Goal: Transaction & Acquisition: Purchase product/service

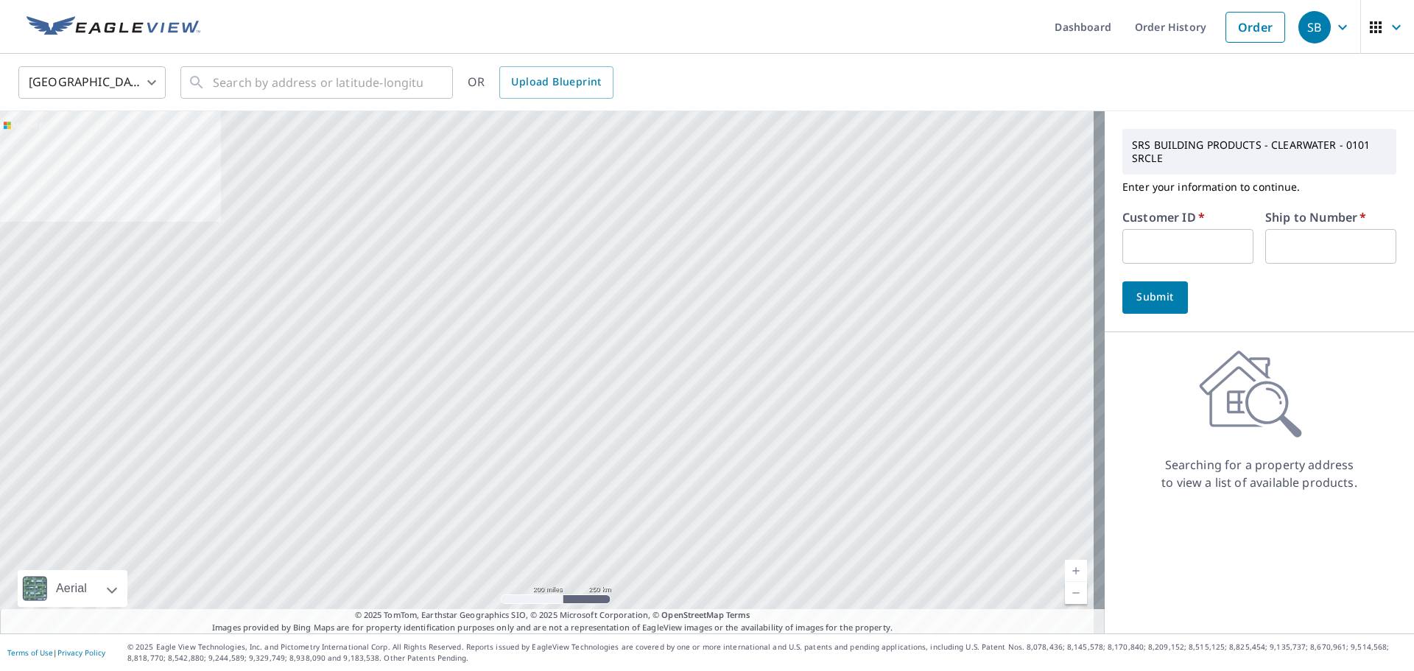
click at [1197, 238] on input "text" at bounding box center [1187, 246] width 131 height 35
type input "brento"
type input "1"
click at [1155, 307] on button "Submit" at bounding box center [1155, 297] width 66 height 32
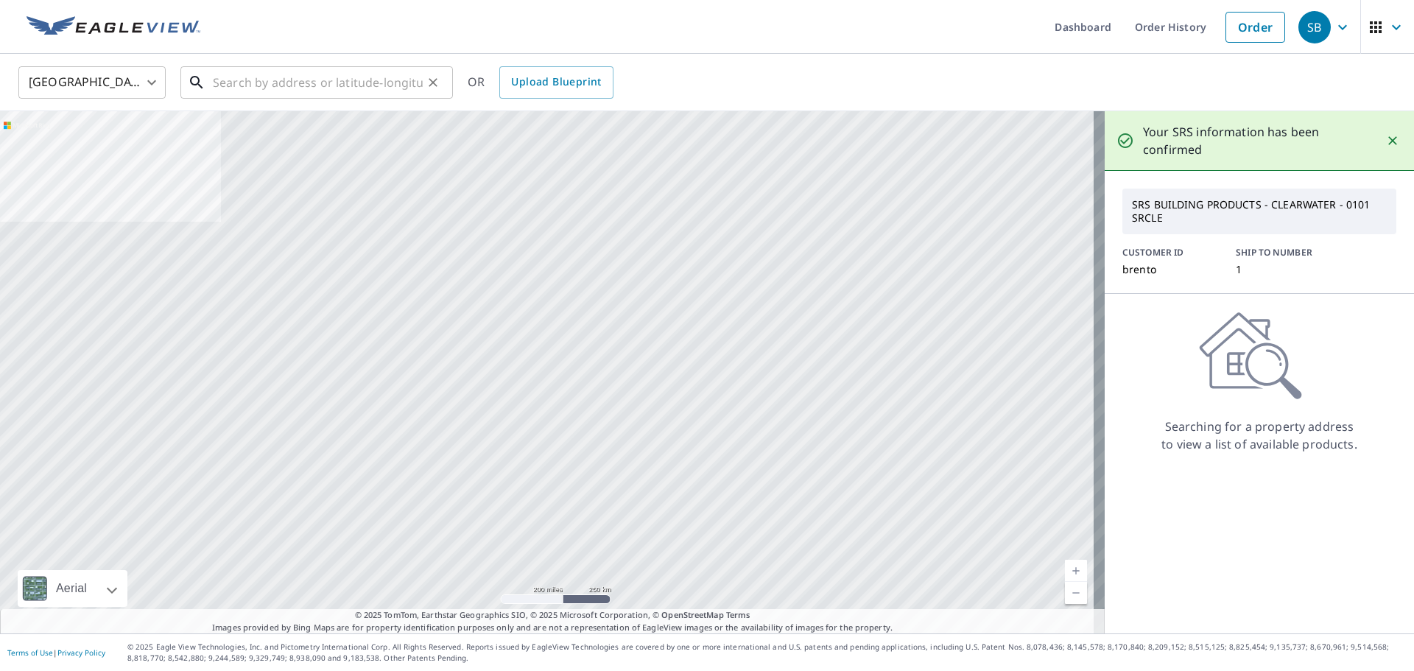
click at [323, 88] on input "text" at bounding box center [318, 82] width 210 height 41
click at [313, 84] on input "text" at bounding box center [318, 82] width 210 height 41
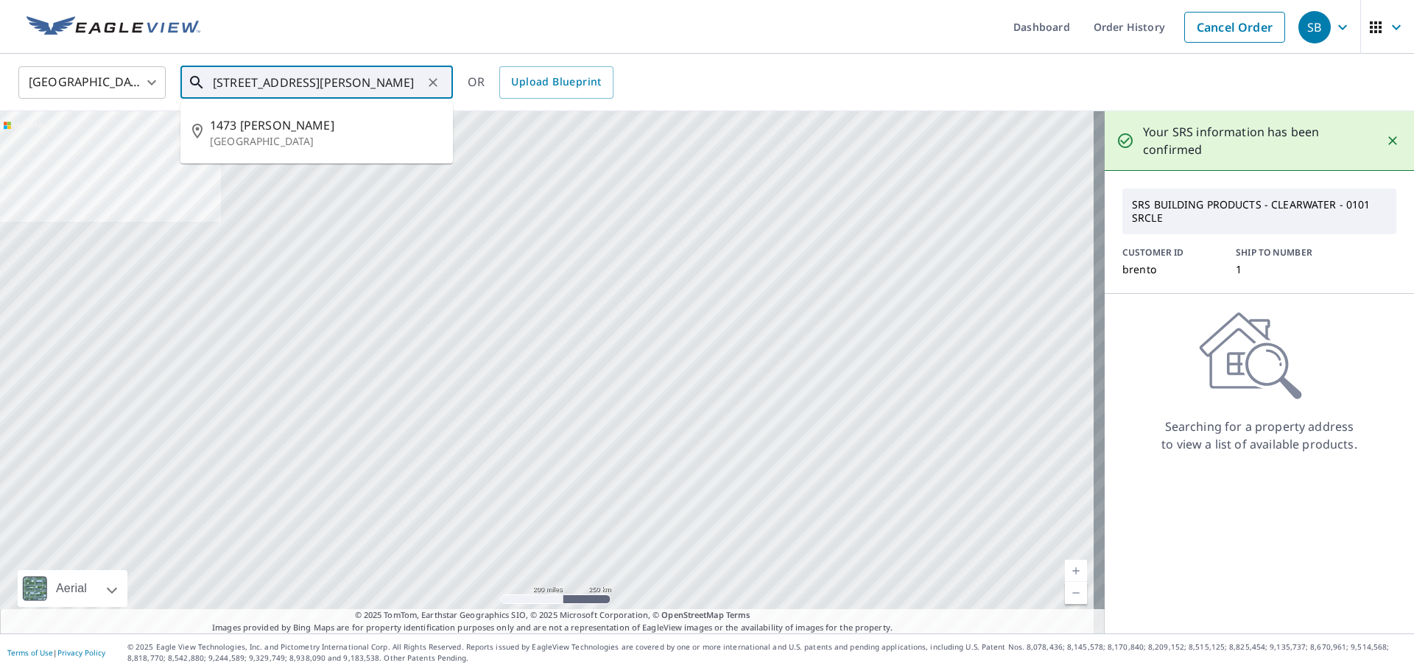
click at [359, 80] on input "[STREET_ADDRESS][PERSON_NAME]" at bounding box center [318, 82] width 210 height 41
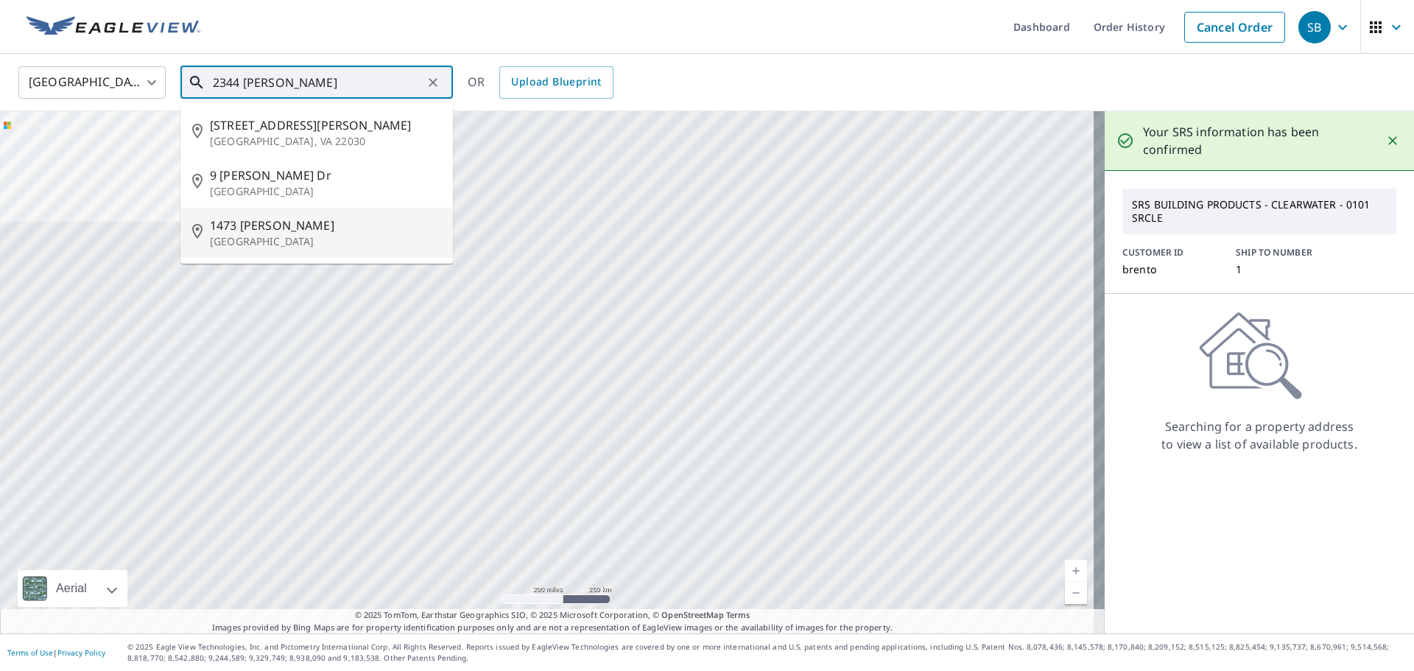
click at [373, 231] on span "1473 [PERSON_NAME]" at bounding box center [325, 225] width 231 height 18
type input "1473 [PERSON_NAME][GEOGRAPHIC_DATA]"
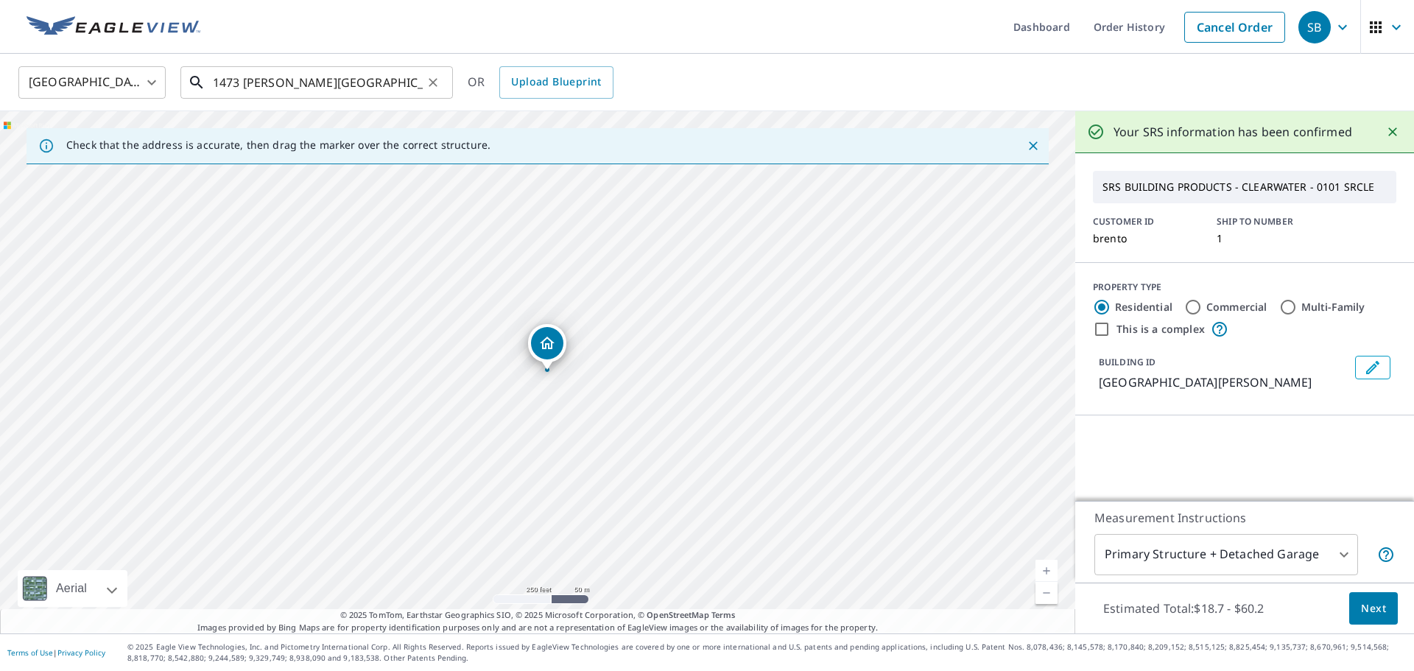
click at [365, 84] on input "1473 [PERSON_NAME][GEOGRAPHIC_DATA]" at bounding box center [318, 82] width 210 height 41
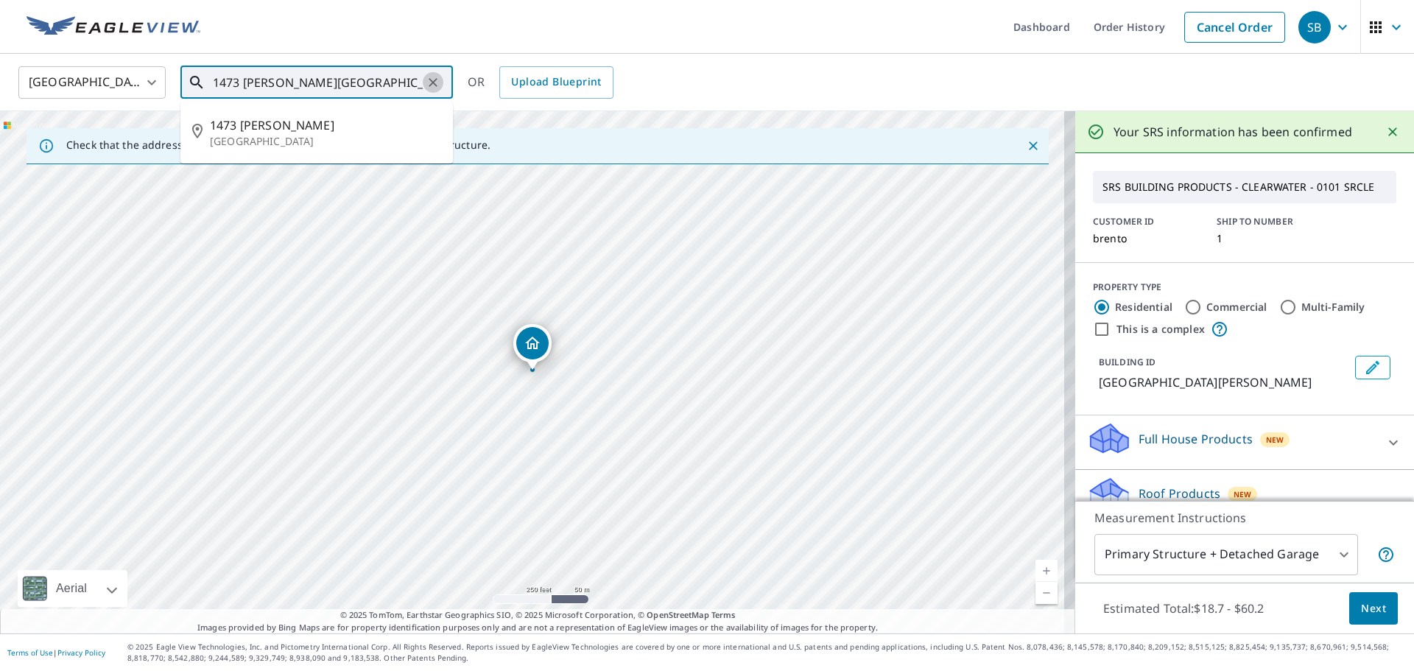
click at [432, 82] on icon "Clear" at bounding box center [433, 82] width 15 height 15
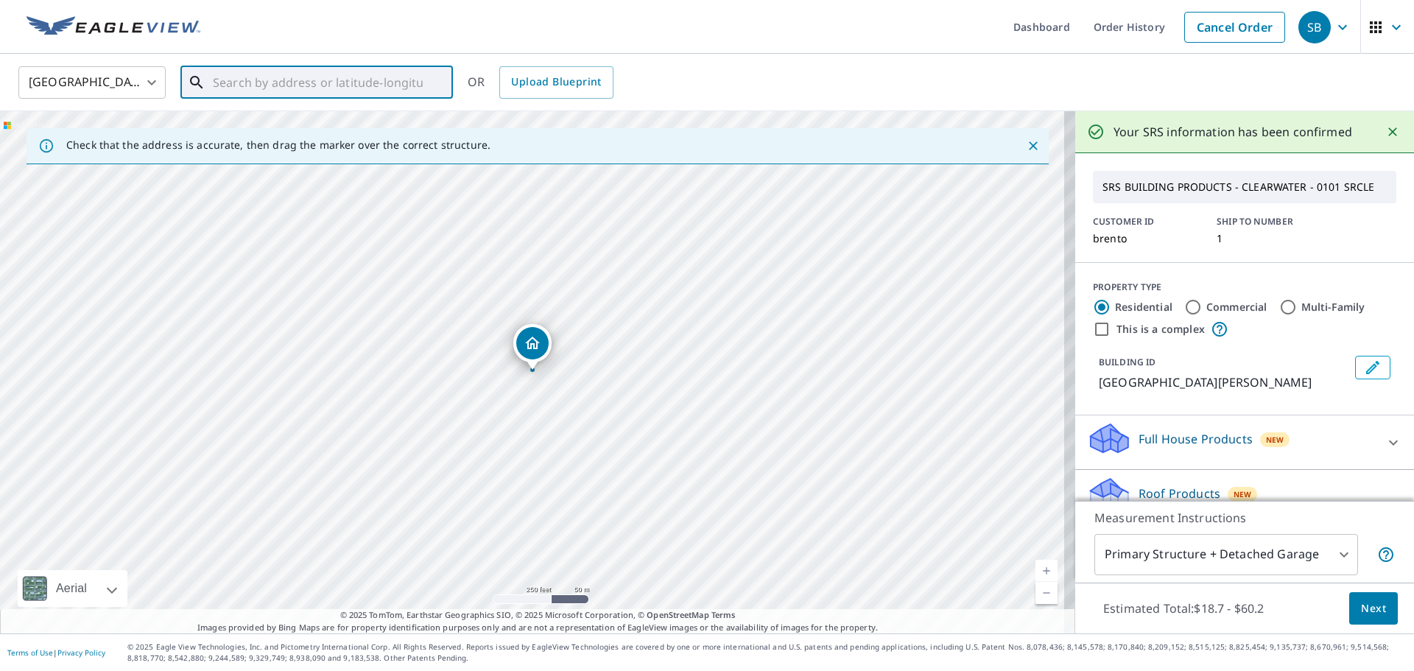
click at [327, 84] on input "text" at bounding box center [318, 82] width 210 height 41
click at [359, 81] on input "2344 [PERSON_NAME]" at bounding box center [318, 82] width 210 height 41
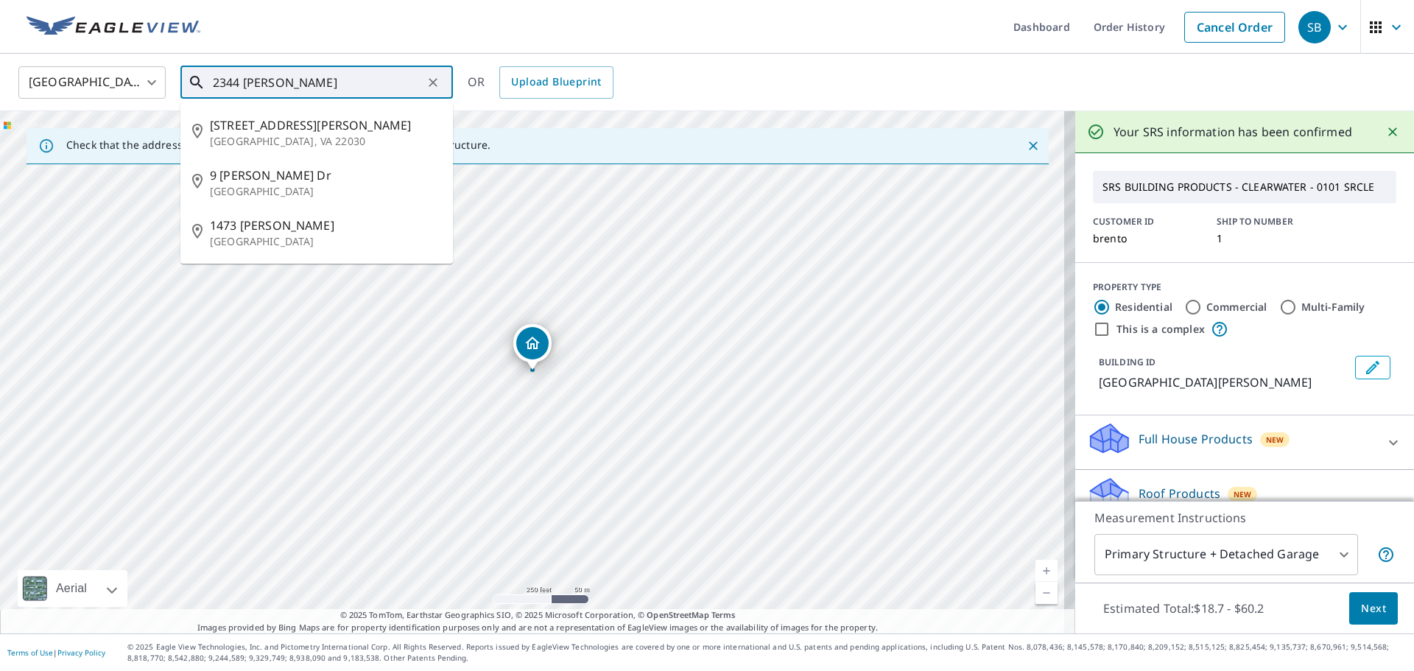
click at [266, 81] on input "2344 [PERSON_NAME]" at bounding box center [318, 82] width 210 height 41
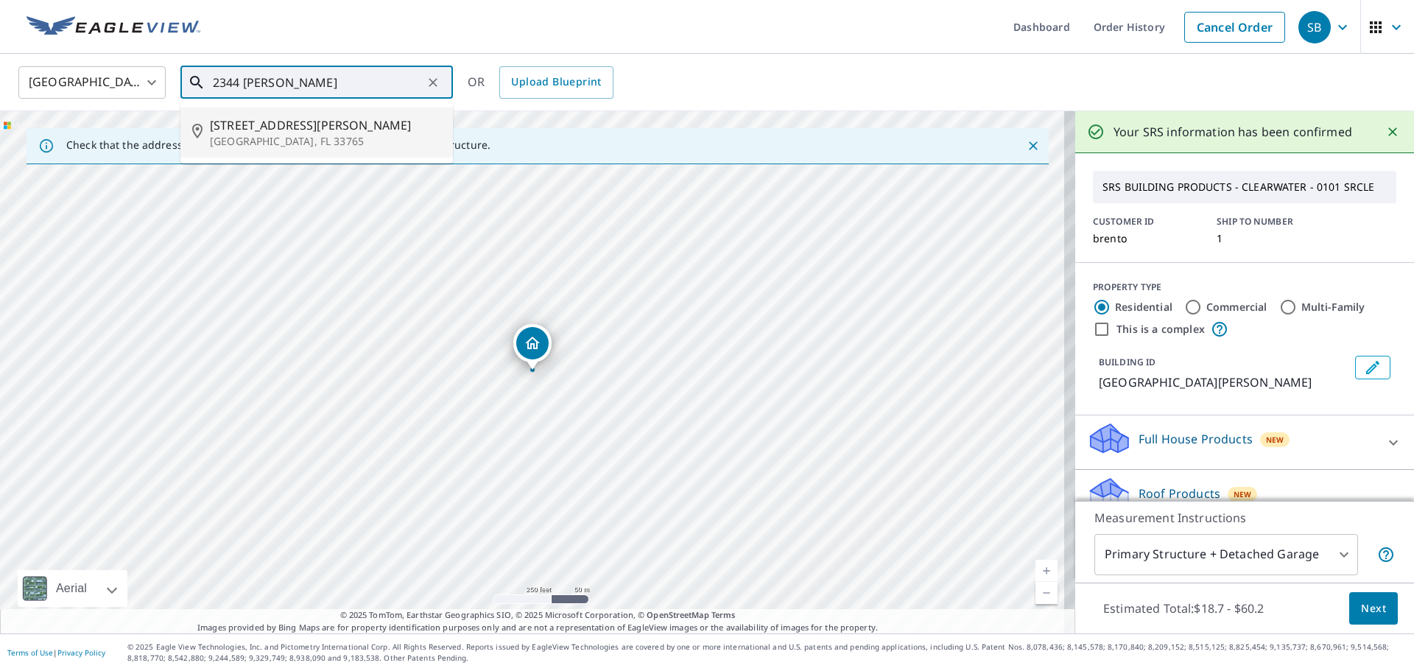
click at [342, 144] on p "[GEOGRAPHIC_DATA], FL 33765" at bounding box center [325, 141] width 231 height 15
type input "[STREET_ADDRESS][PERSON_NAME]"
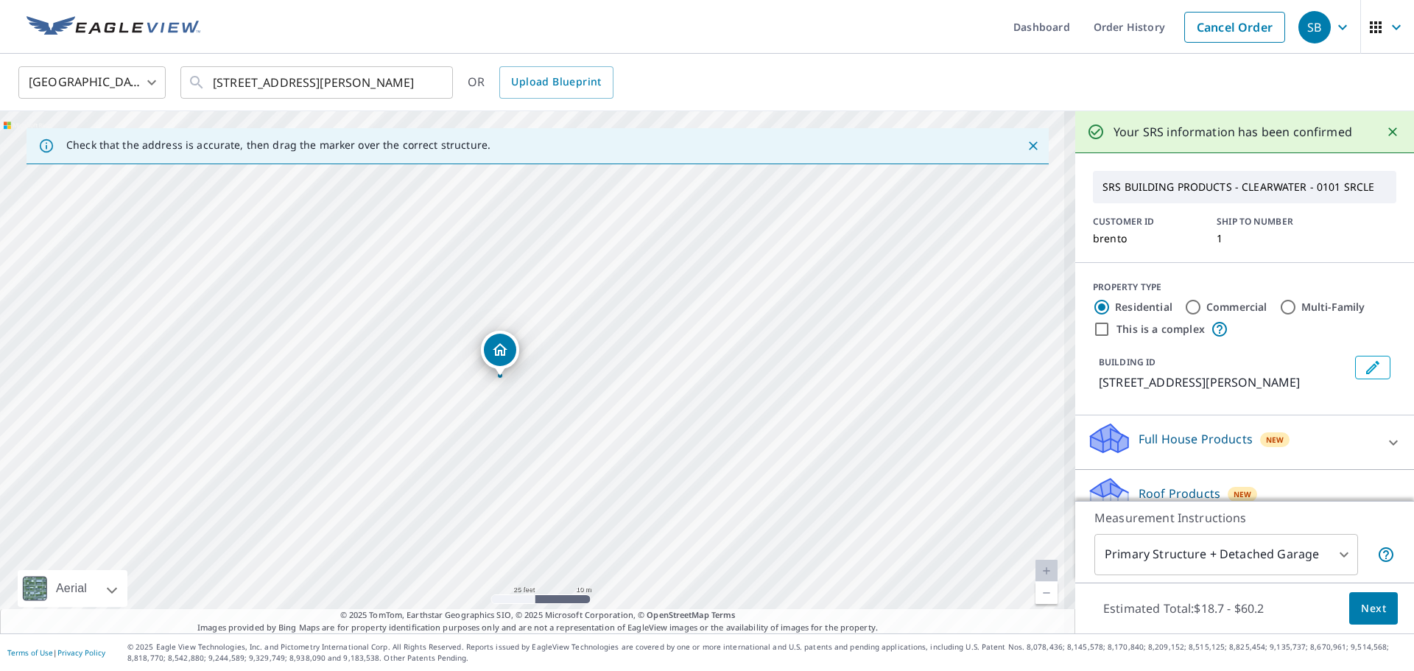
drag, startPoint x: 441, startPoint y: 364, endPoint x: 702, endPoint y: 405, distance: 264.6
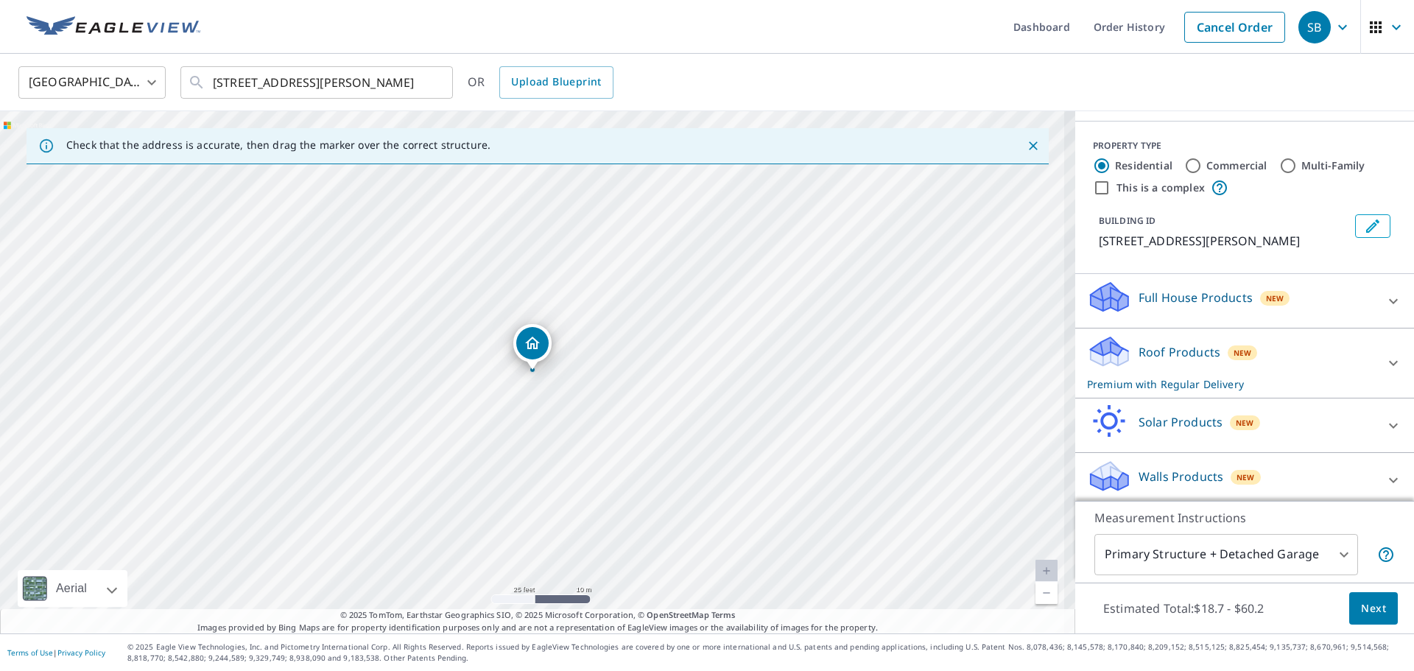
scroll to position [147, 0]
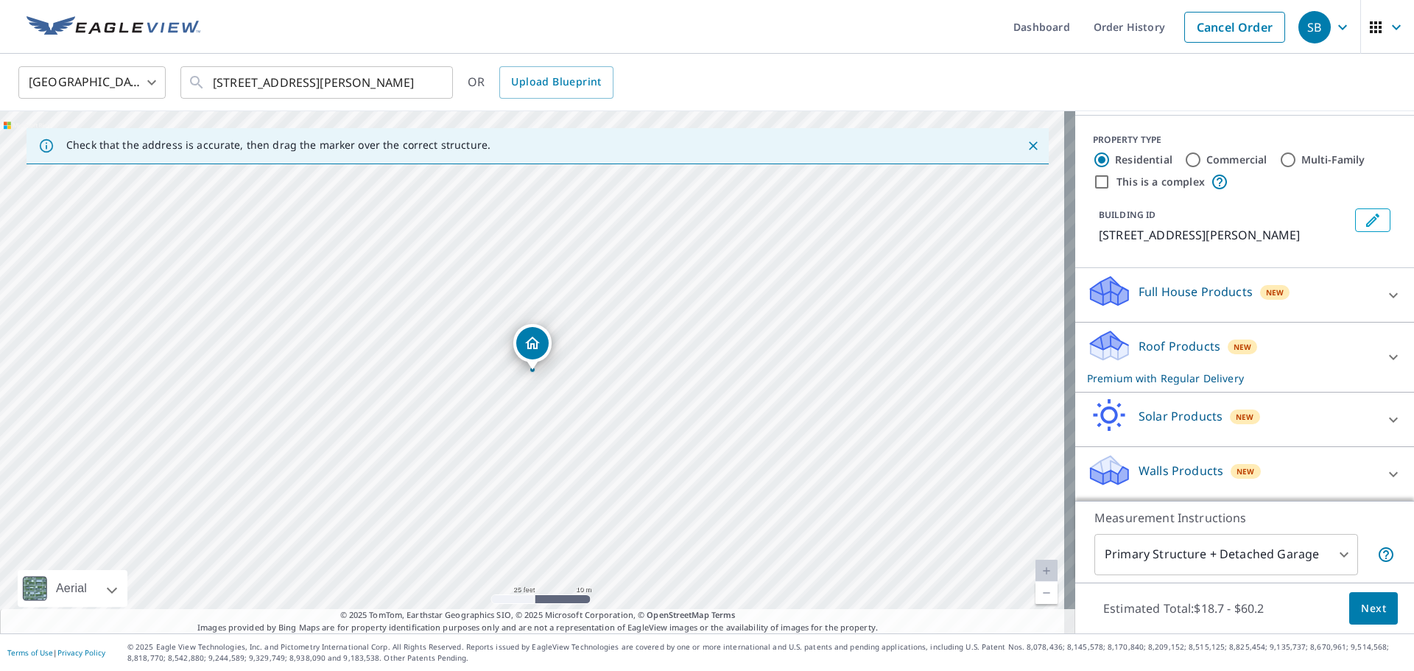
click at [1183, 355] on p "Roof Products" at bounding box center [1179, 346] width 82 height 18
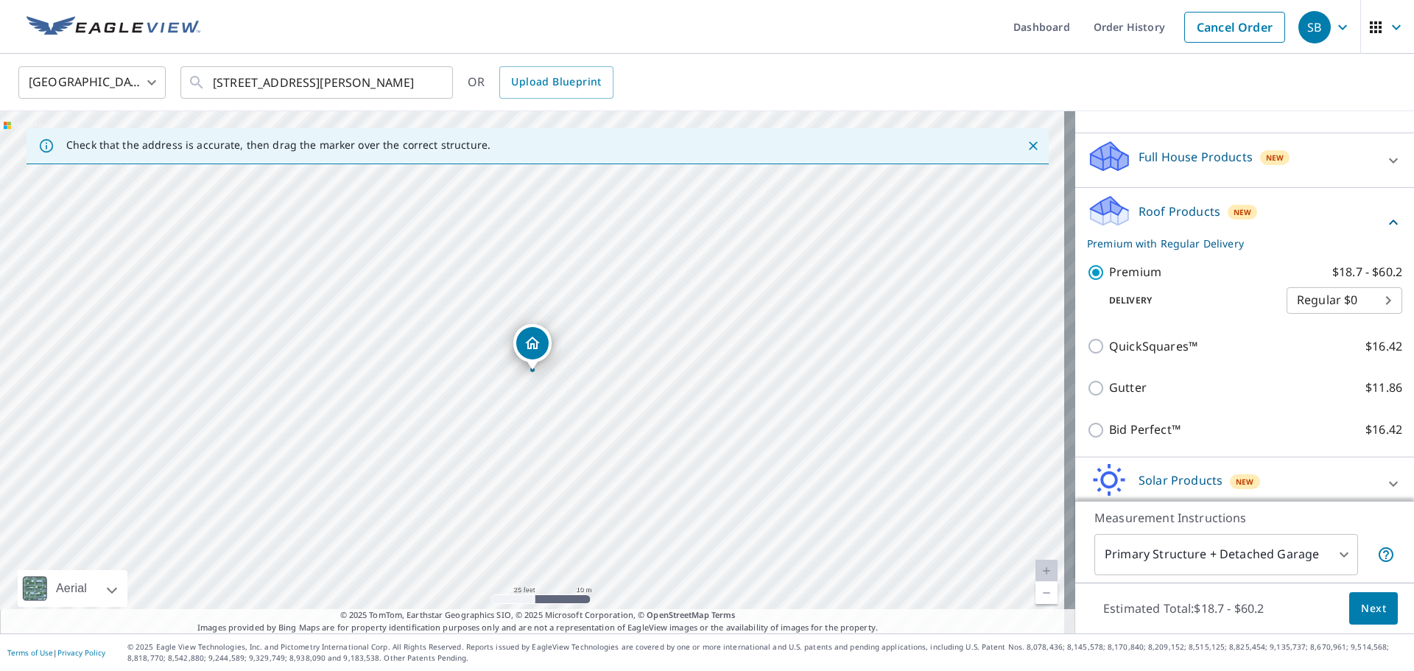
scroll to position [295, 0]
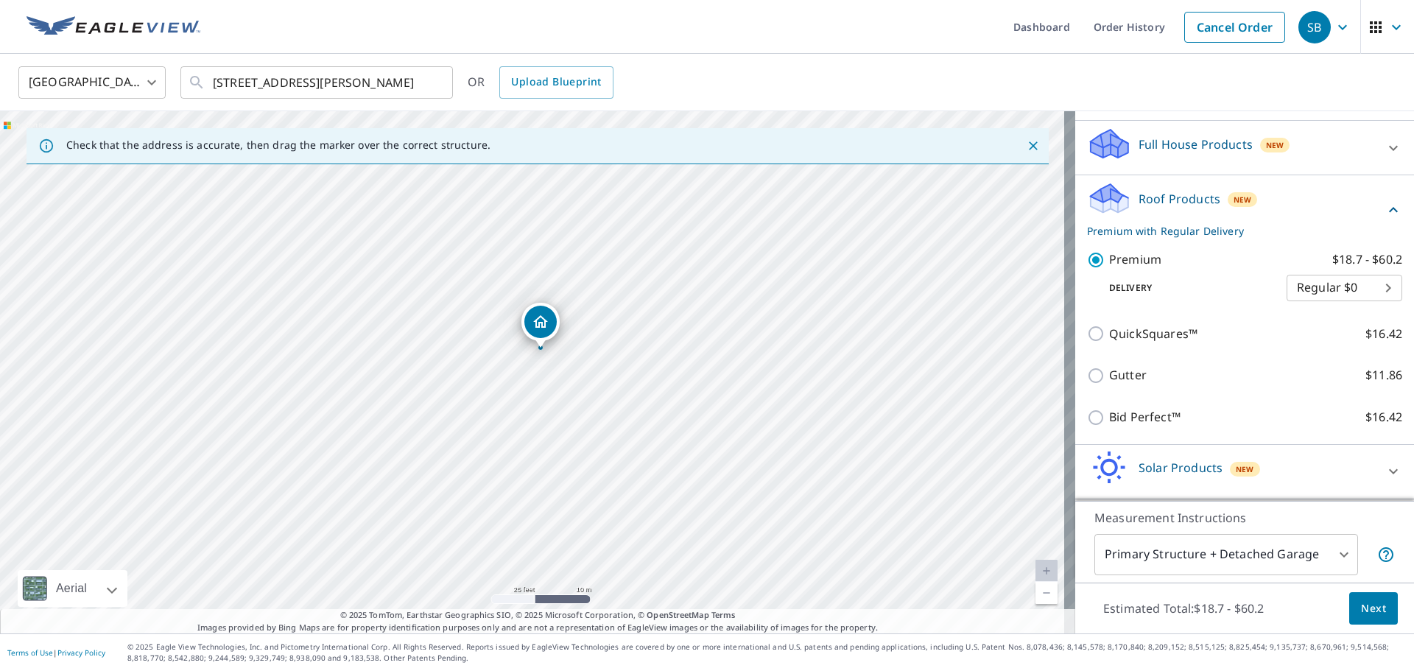
drag, startPoint x: 542, startPoint y: 341, endPoint x: 550, endPoint y: 319, distance: 23.5
click at [1357, 622] on button "Next" at bounding box center [1373, 608] width 49 height 33
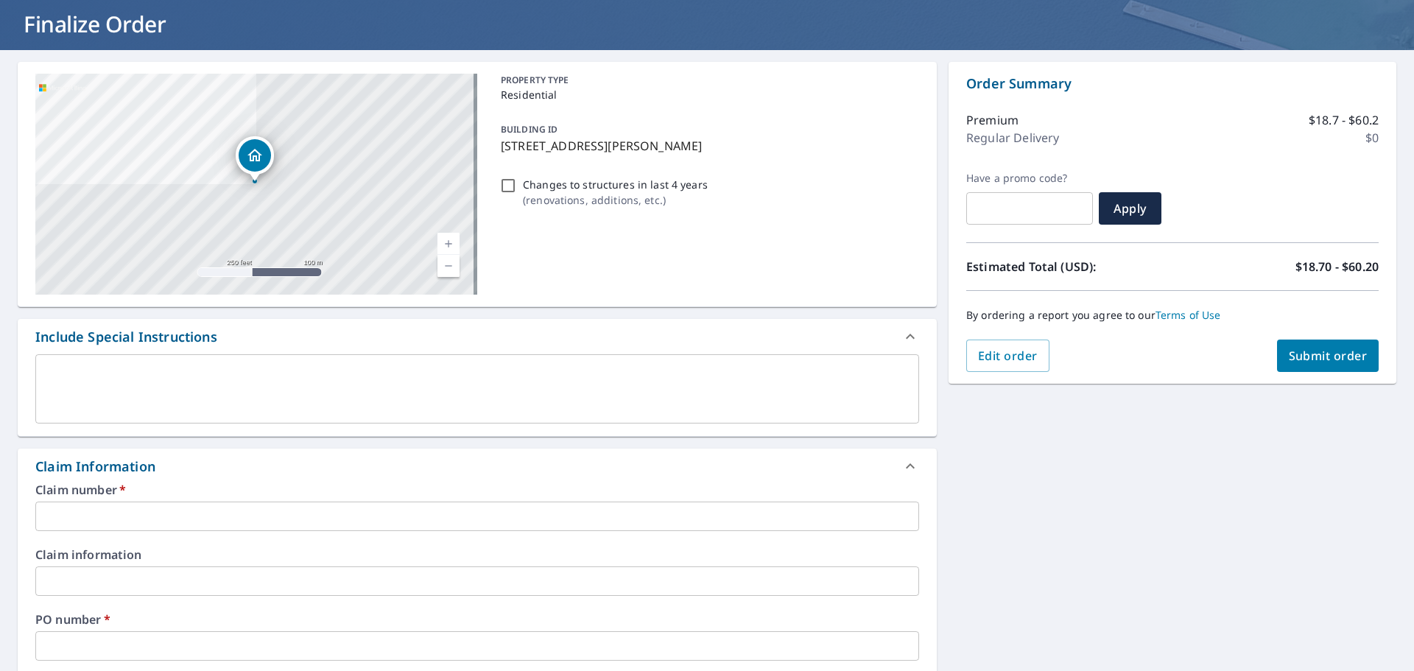
scroll to position [221, 0]
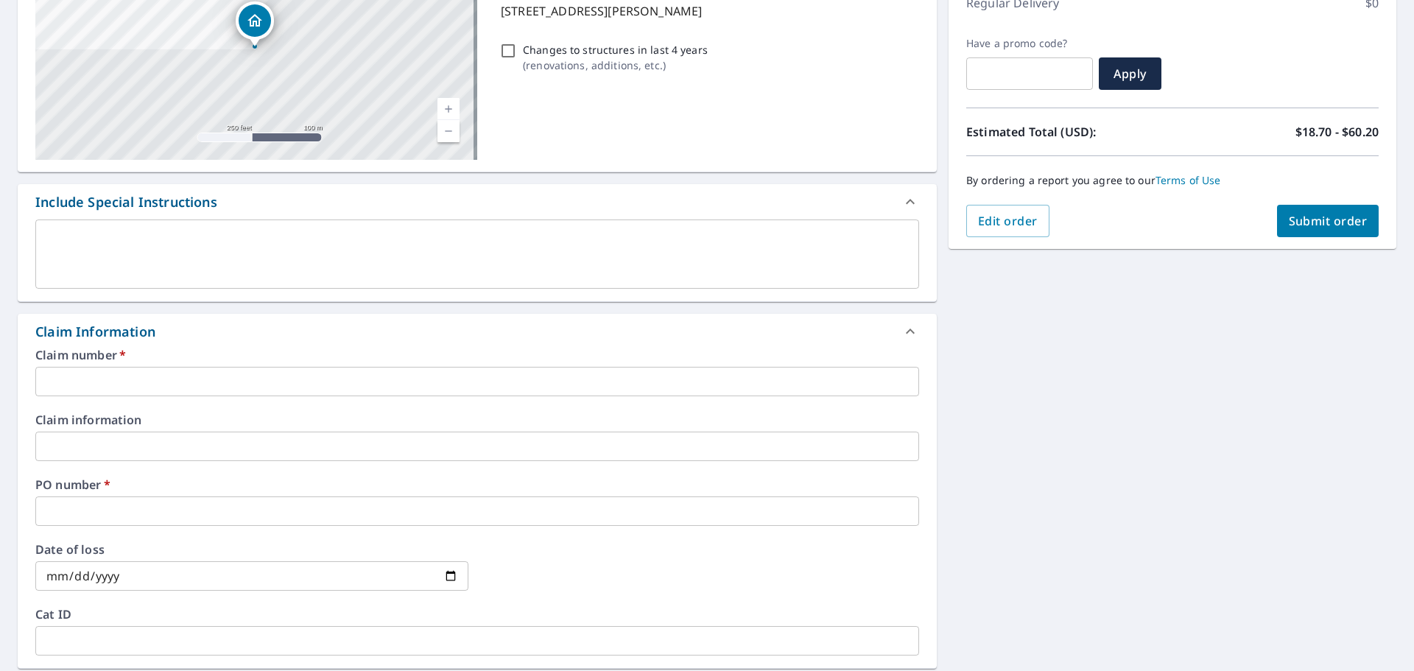
click at [182, 359] on label "Claim number   *" at bounding box center [477, 355] width 884 height 12
click at [180, 377] on input "text" at bounding box center [477, 381] width 884 height 29
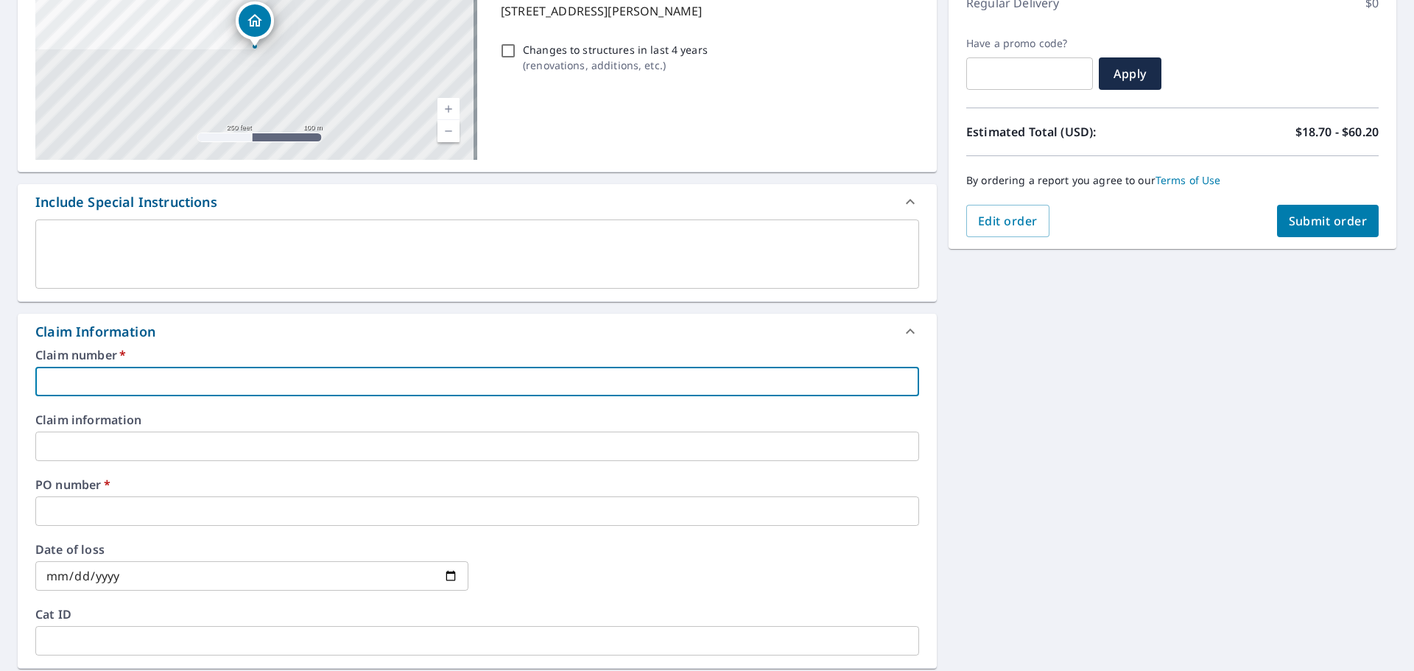
type input "B"
checkbox input "true"
type input "Br"
checkbox input "true"
type input "Bre"
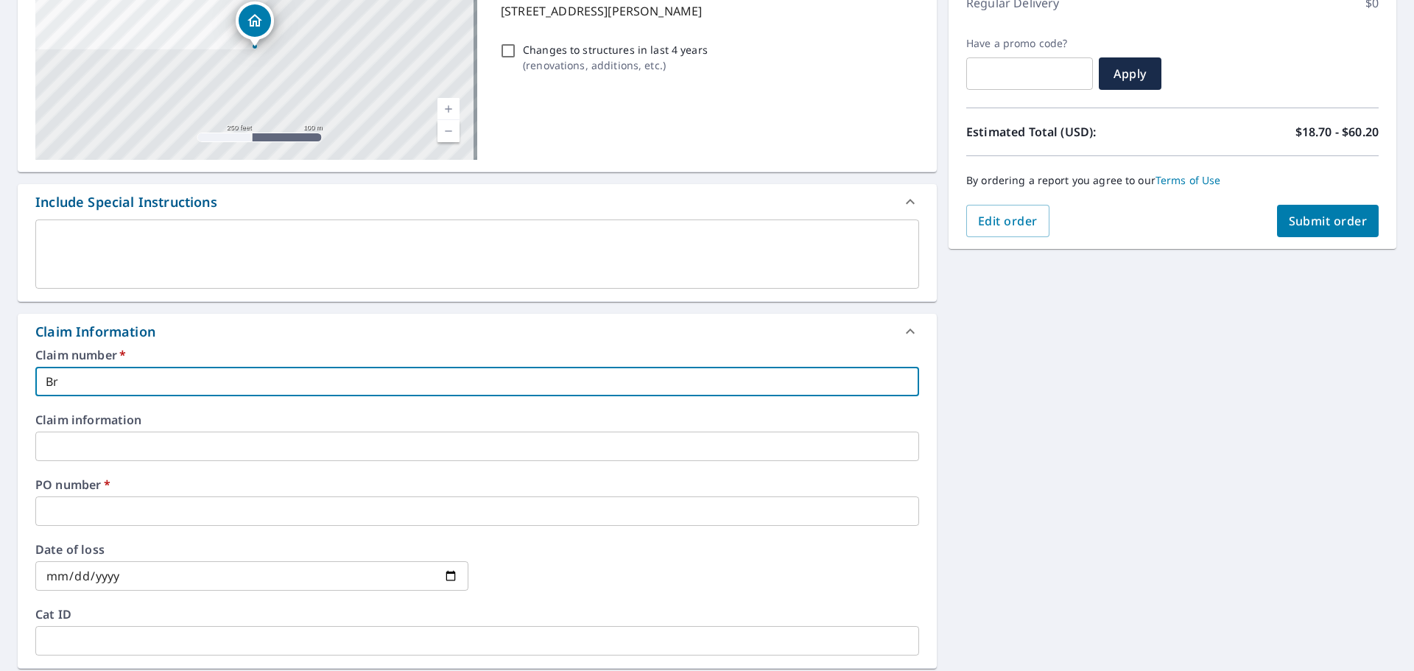
checkbox input "true"
type input "Bren"
checkbox input "true"
type input "[PERSON_NAME]"
checkbox input "true"
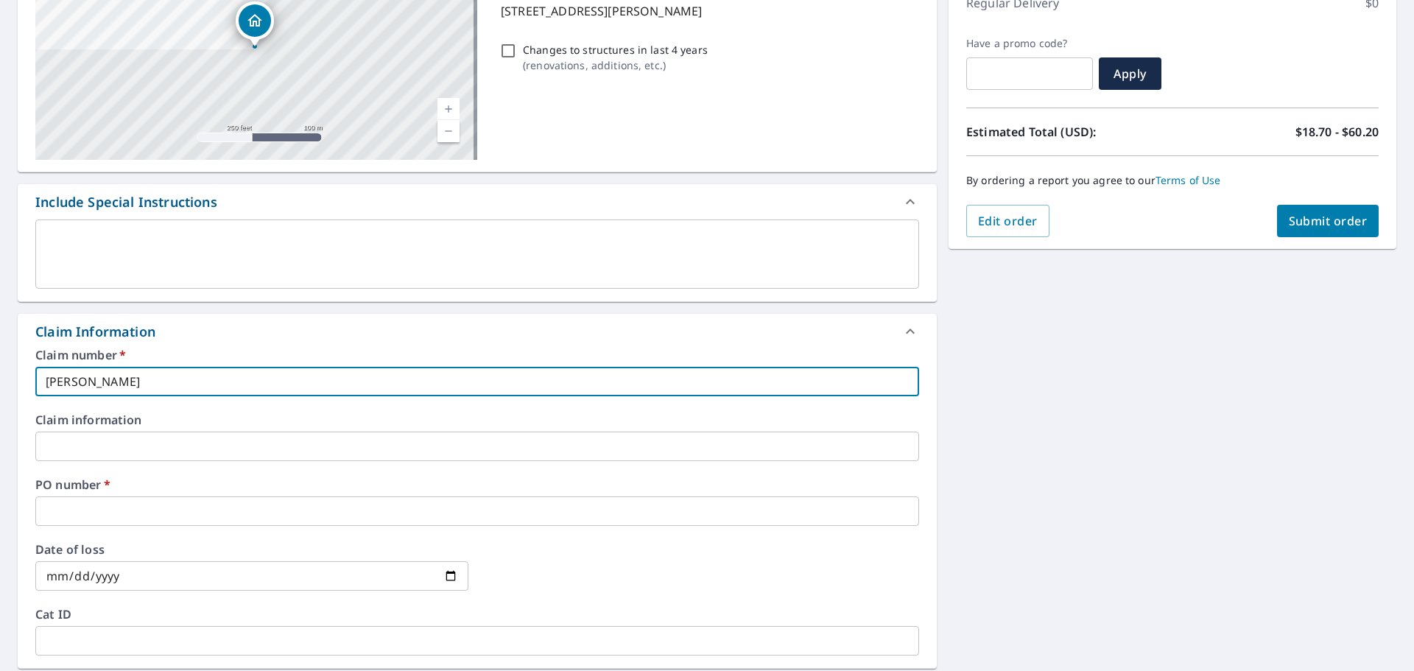
type input "[PERSON_NAME]"
checkbox input "true"
type input "[PERSON_NAME] 2"
checkbox input "true"
type input "[PERSON_NAME] 23"
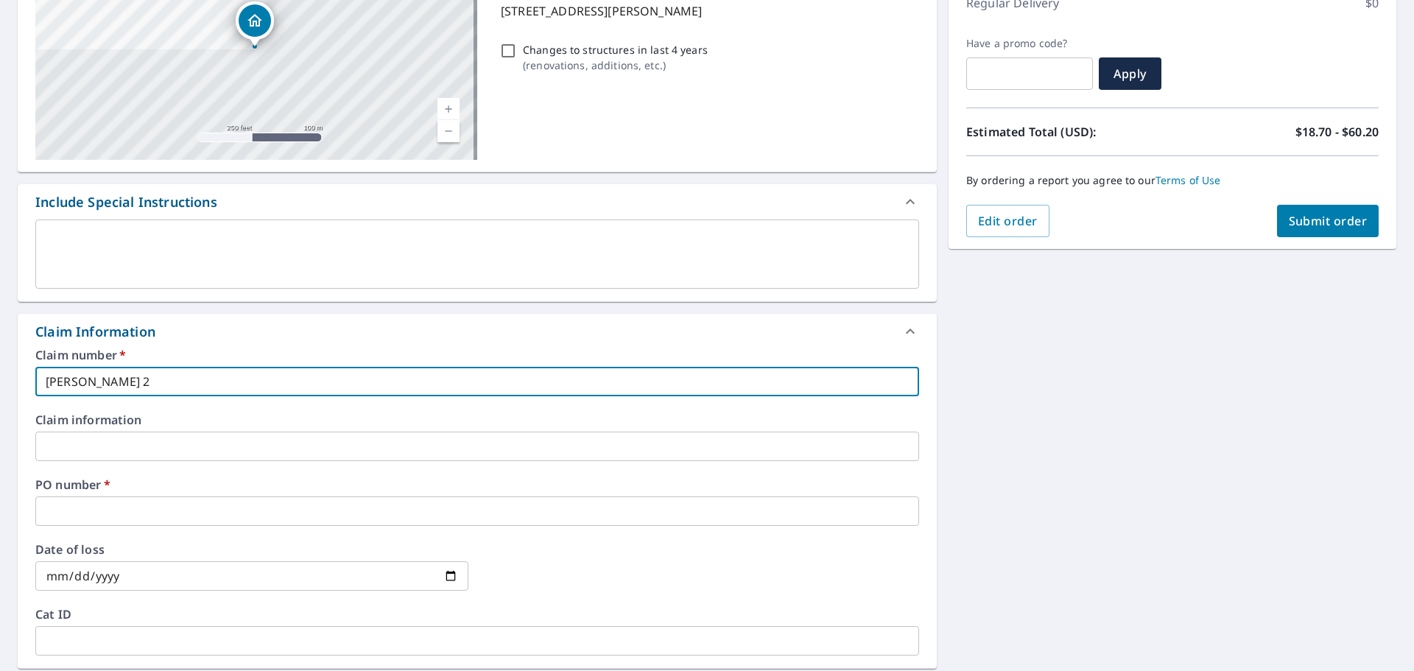
checkbox input "true"
type input "[PERSON_NAME] 233"
checkbox input "true"
type input "[PERSON_NAME] 23"
checkbox input "true"
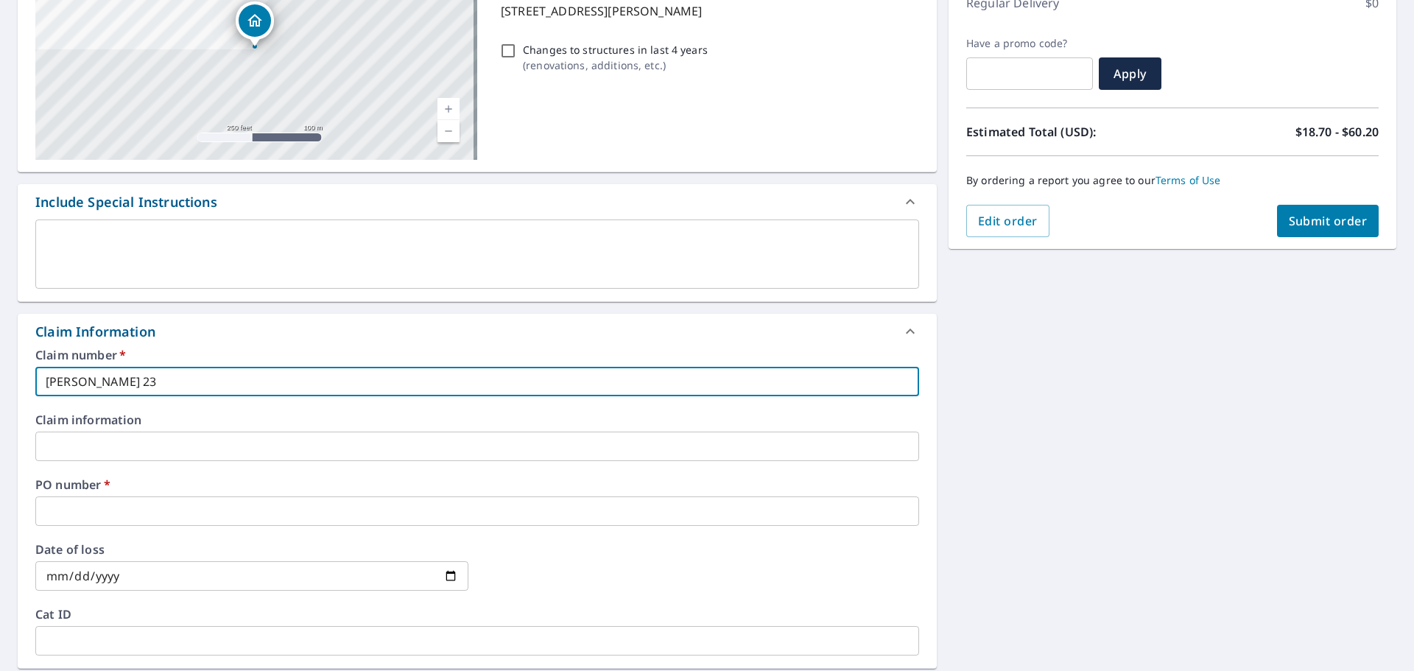
type input "[PERSON_NAME] 234"
checkbox input "true"
type input "[PERSON_NAME] 2344"
checkbox input "true"
type input "[PERSON_NAME] 2344"
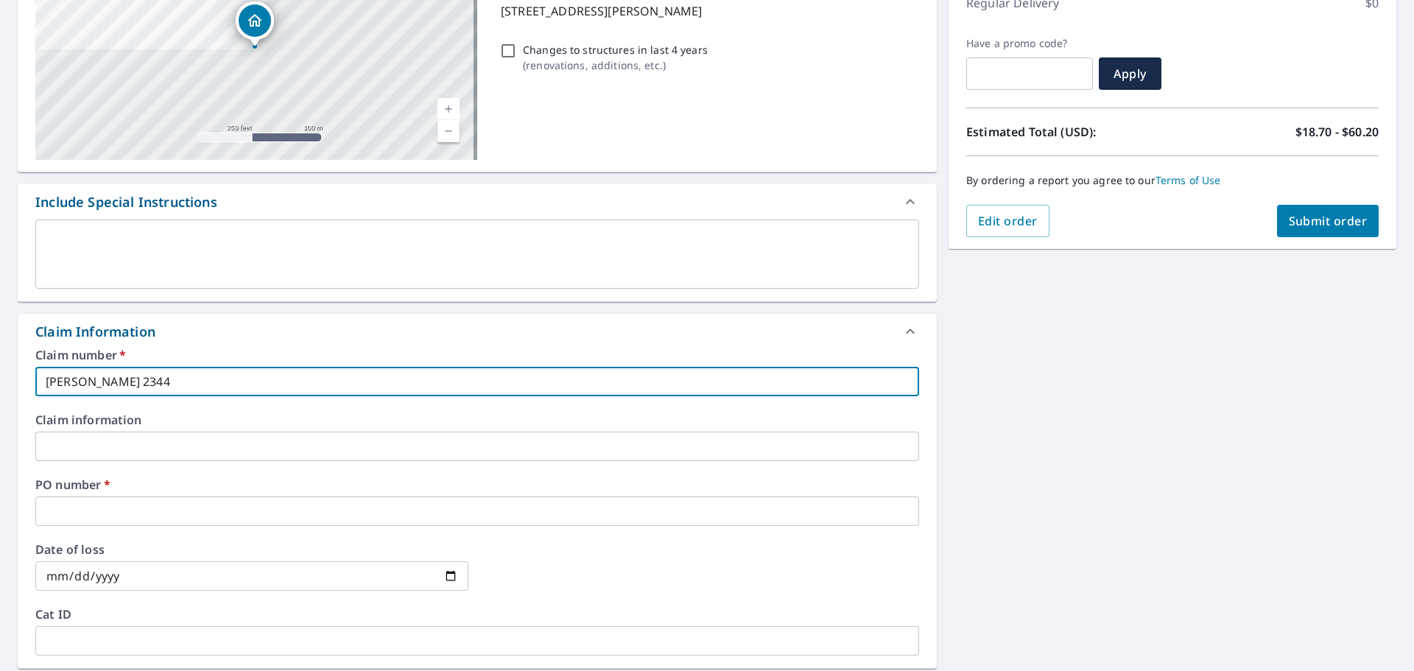
checkbox input "true"
type input "[PERSON_NAME] 2344 W"
checkbox input "true"
type input "[PERSON_NAME] 2344 We"
checkbox input "true"
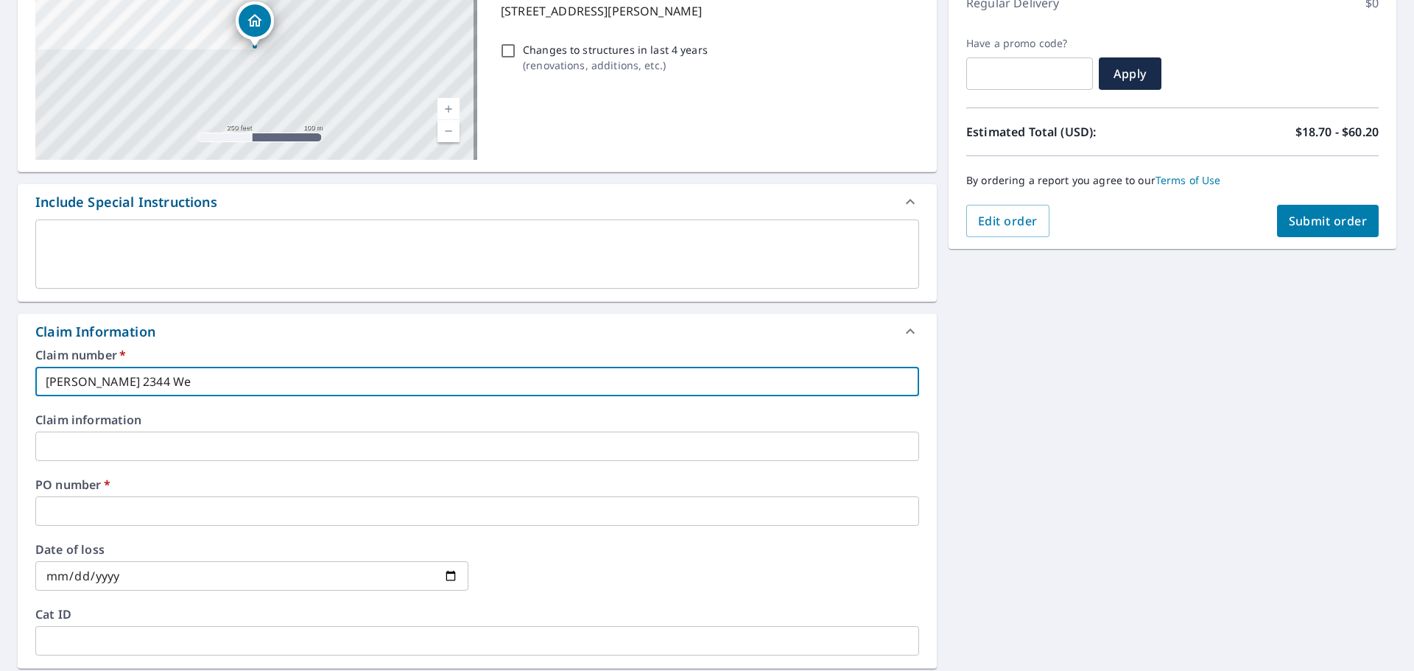
type input "[PERSON_NAME] 2344 Wet"
checkbox input "true"
type input "[PERSON_NAME] 2344 Weth"
checkbox input "true"
type input "[PERSON_NAME] 2344 Wethe"
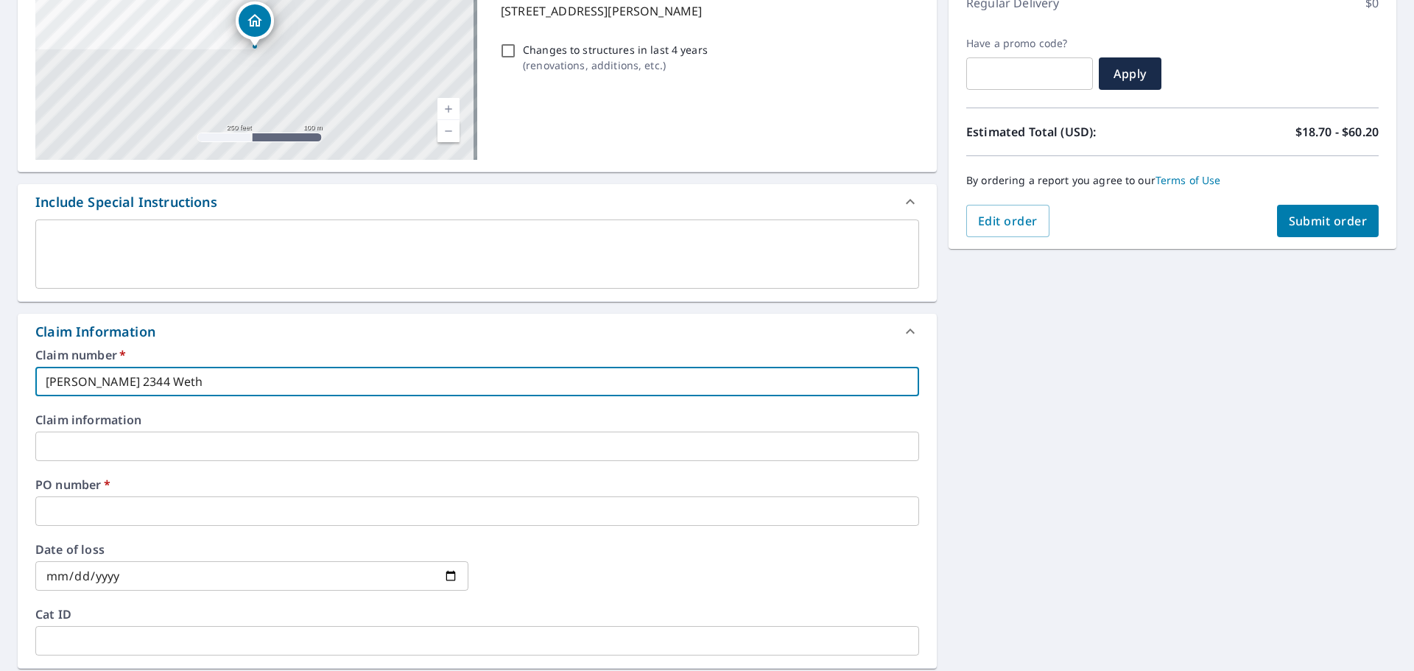
checkbox input "true"
type input "[PERSON_NAME] 2344 Wether"
checkbox input "true"
type input "[PERSON_NAME] 2344 Wetheri"
checkbox input "true"
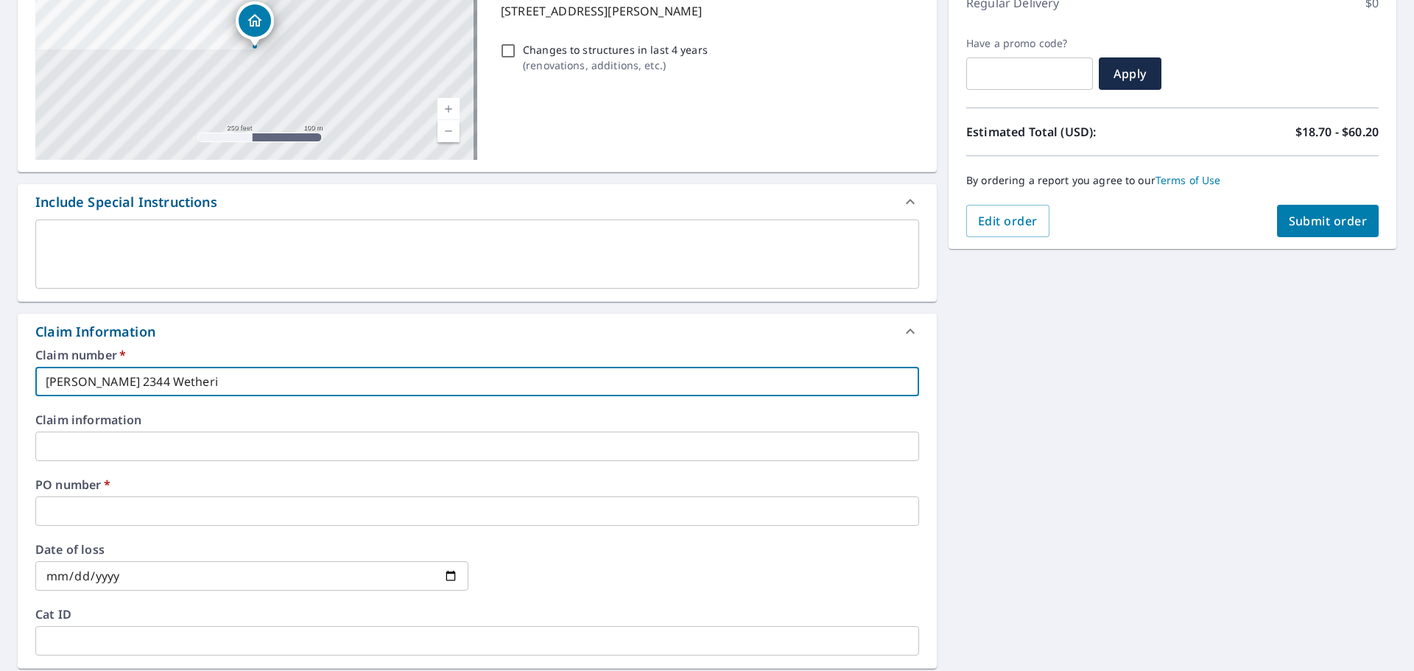
type input "[PERSON_NAME] 2344 Wetherin"
checkbox input "true"
type input "[PERSON_NAME] 2344 Wethering"
checkbox input "true"
type input "[PERSON_NAME] 2344 Wetheringt"
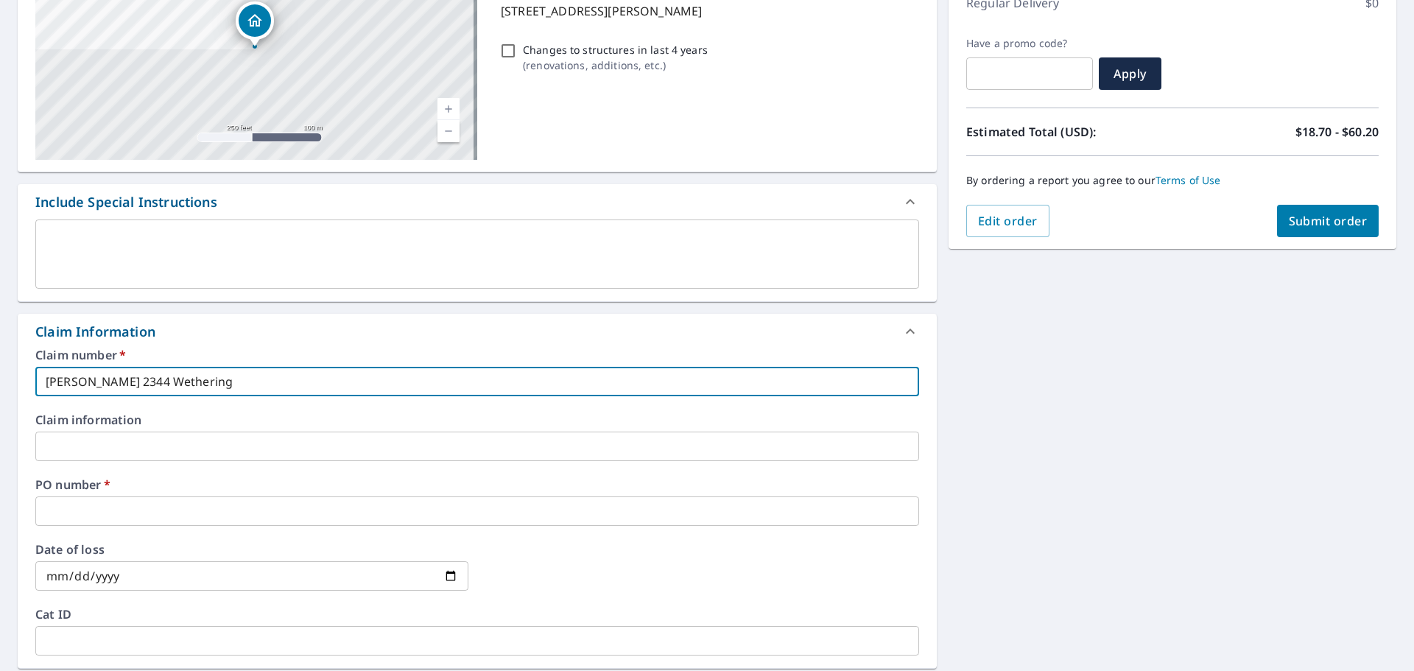
checkbox input "true"
type input "[PERSON_NAME] 2344 Wetheringto"
checkbox input "true"
type input "[PERSON_NAME] 2344 [PERSON_NAME]"
checkbox input "true"
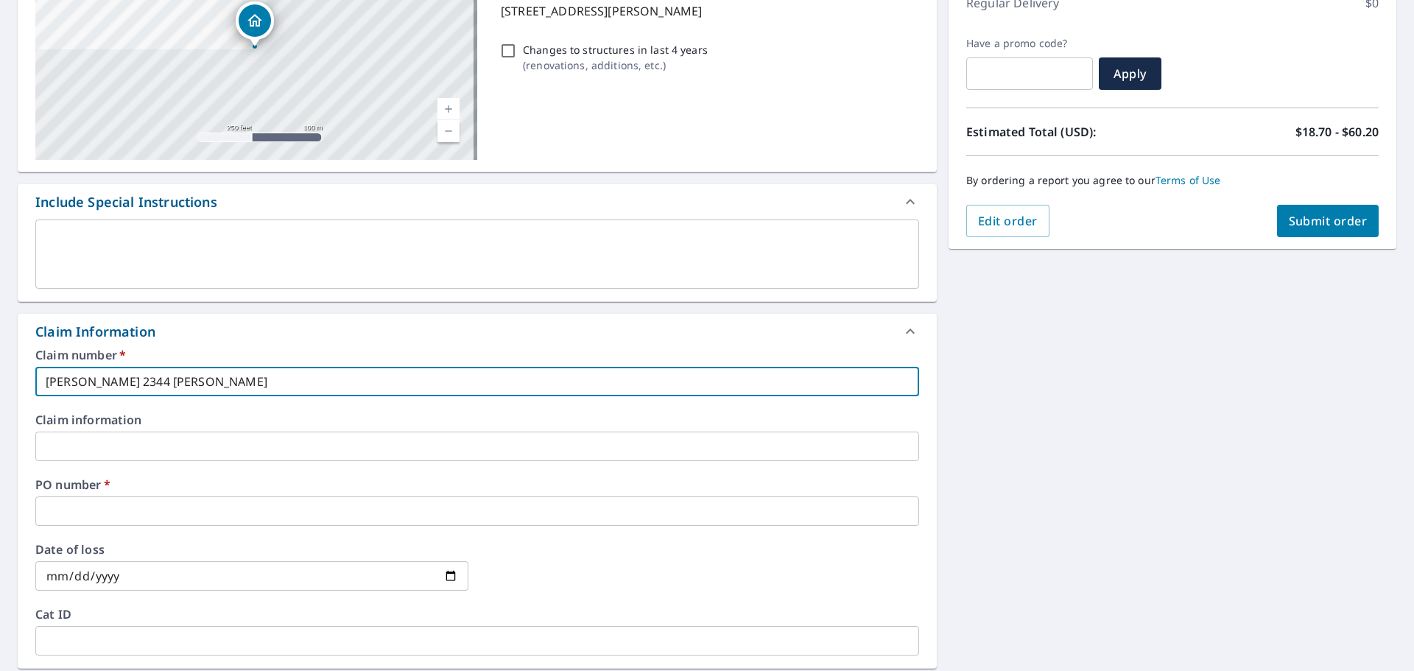
type input "[PERSON_NAME] 2344 [PERSON_NAME]"
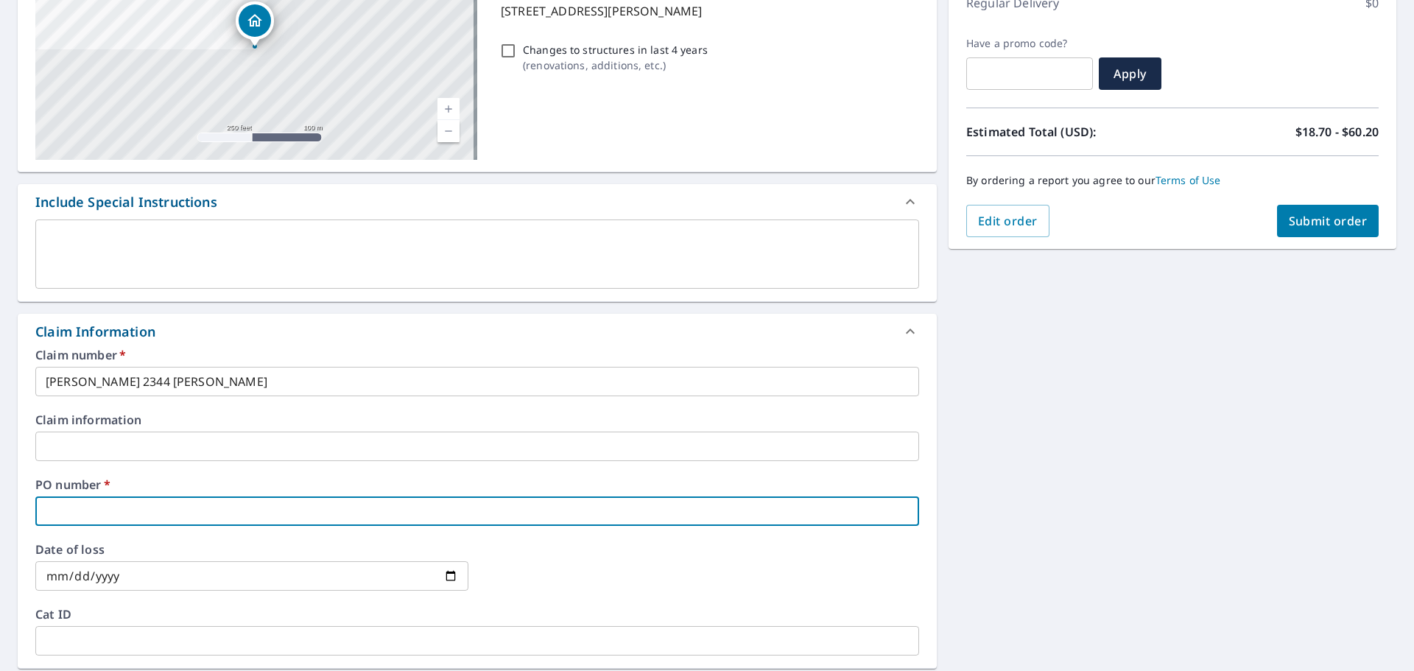
type input "B"
checkbox input "true"
type input "Br"
checkbox input "true"
type input "Bre"
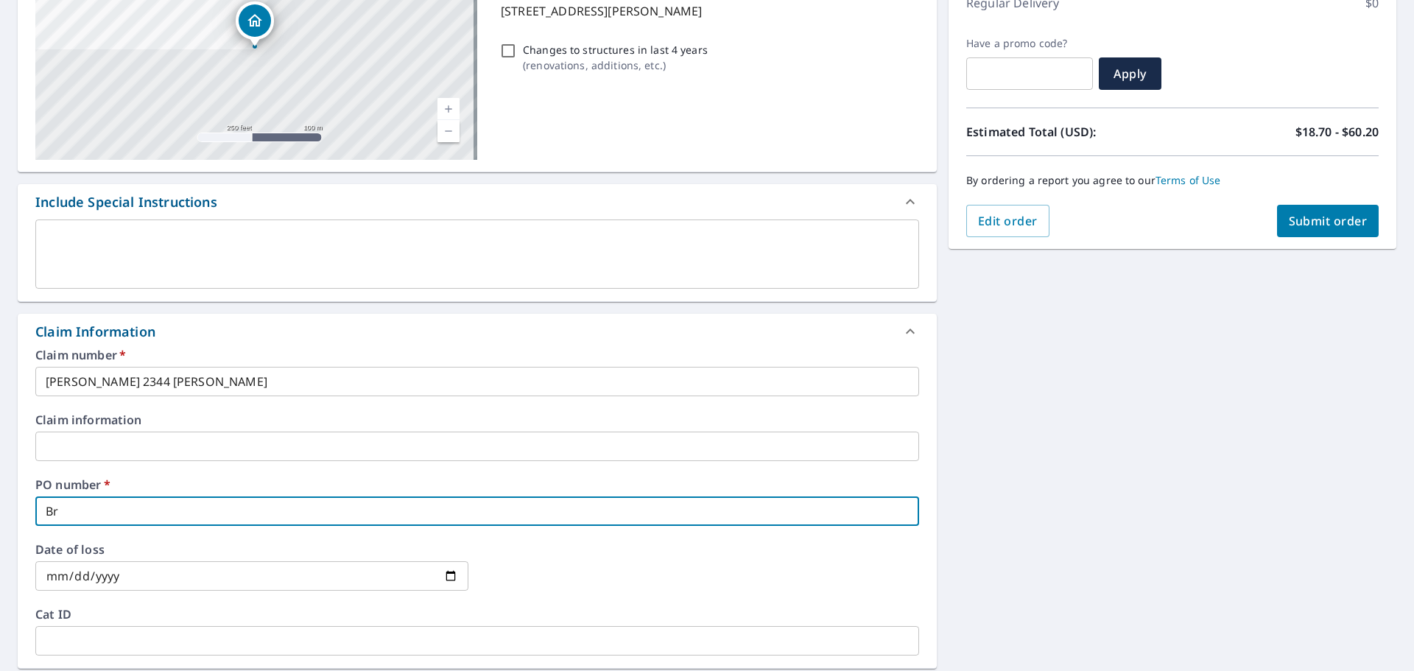
checkbox input "true"
type input "Bren"
checkbox input "true"
type input "[PERSON_NAME]"
checkbox input "true"
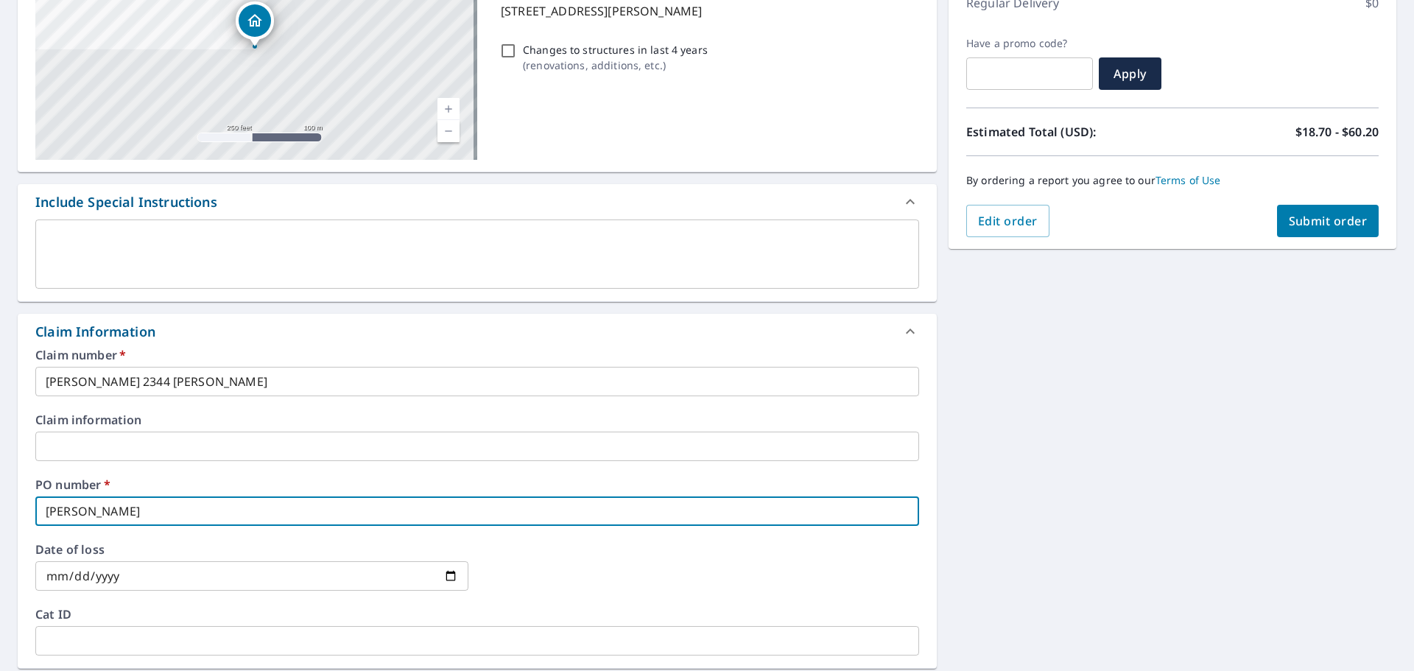
type input "Brento"
checkbox input "true"
type input "[PERSON_NAME]"
checkbox input "true"
type input "[PERSON_NAME]"
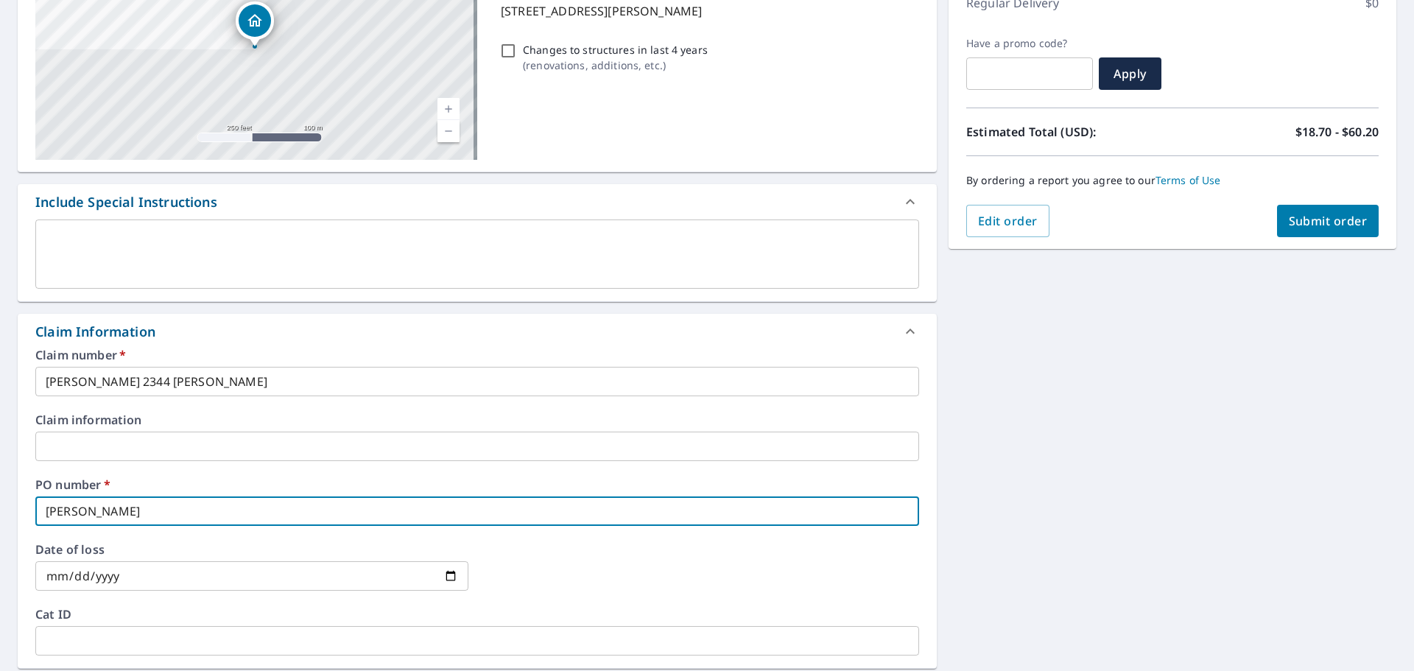
checkbox input "true"
type input "[PERSON_NAME] 2"
checkbox input "true"
type input "[PERSON_NAME] 23"
checkbox input "true"
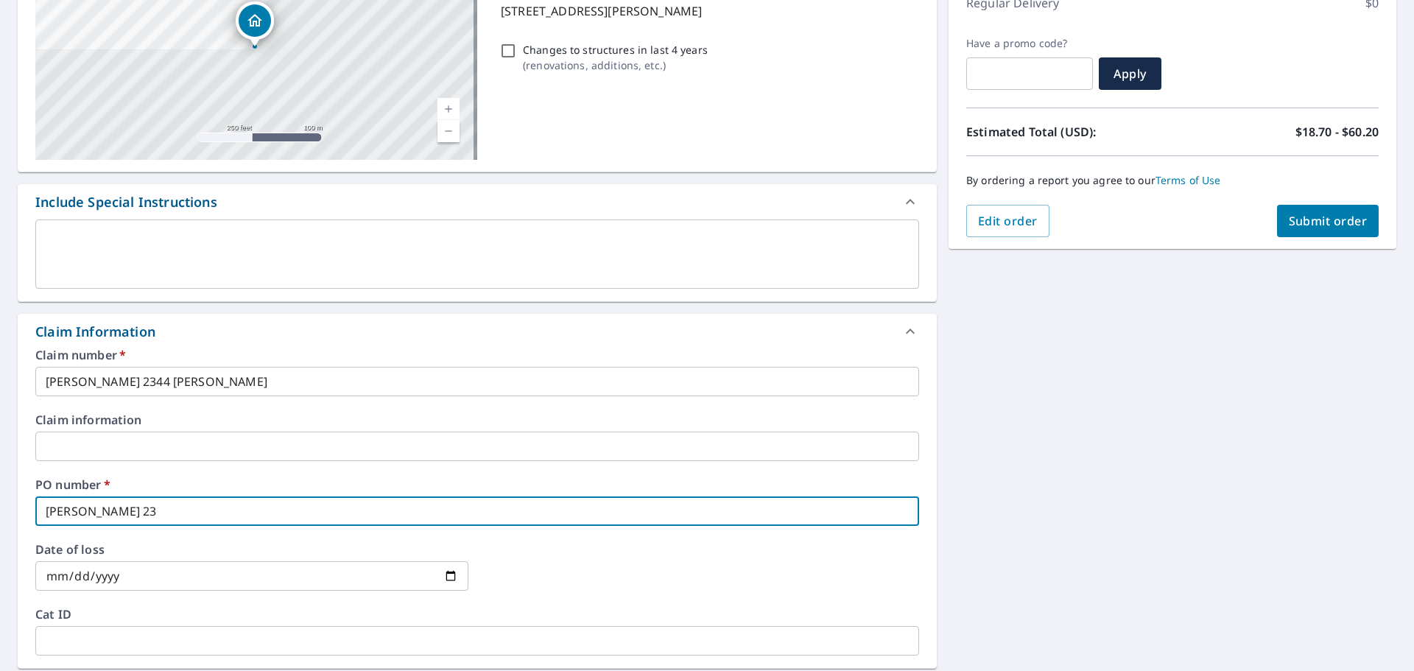
type input "[PERSON_NAME] 234"
checkbox input "true"
type input "[PERSON_NAME] 2344"
checkbox input "true"
type input "[PERSON_NAME] 2344"
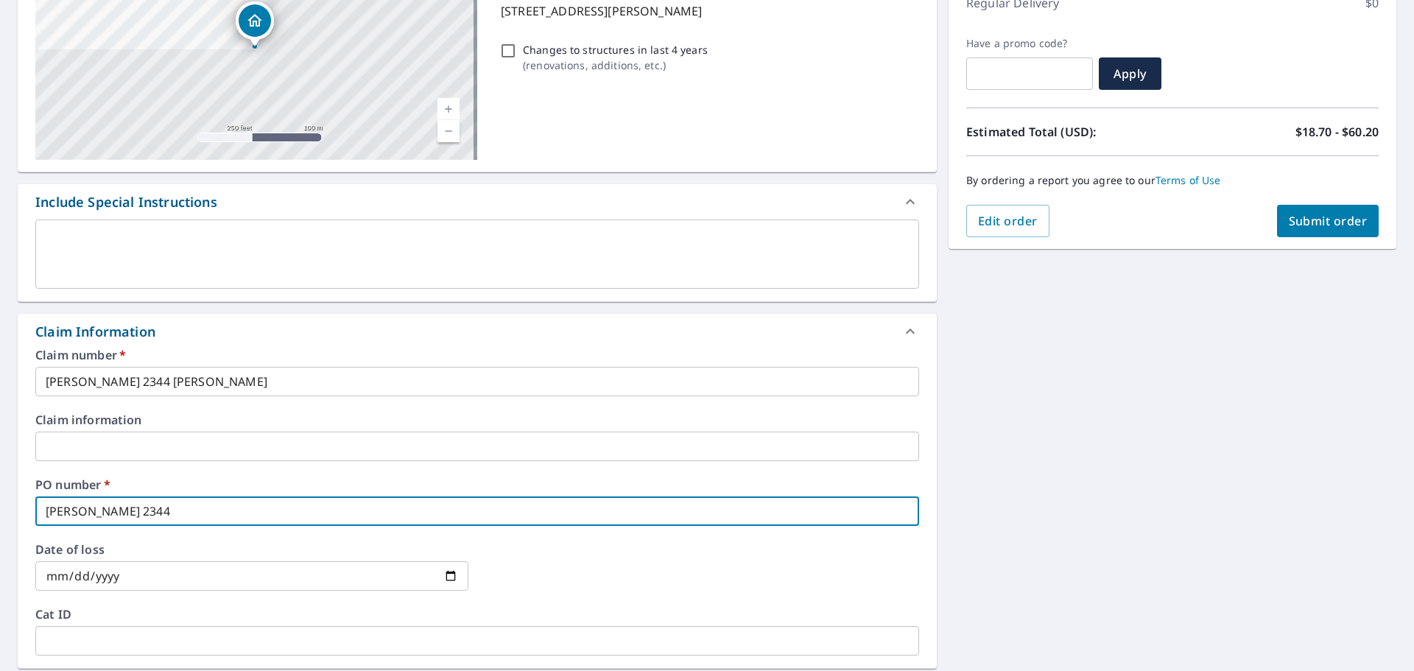
checkbox input "true"
type input "[PERSON_NAME] 2344 w"
checkbox input "true"
type input "[PERSON_NAME] 2344 we"
checkbox input "true"
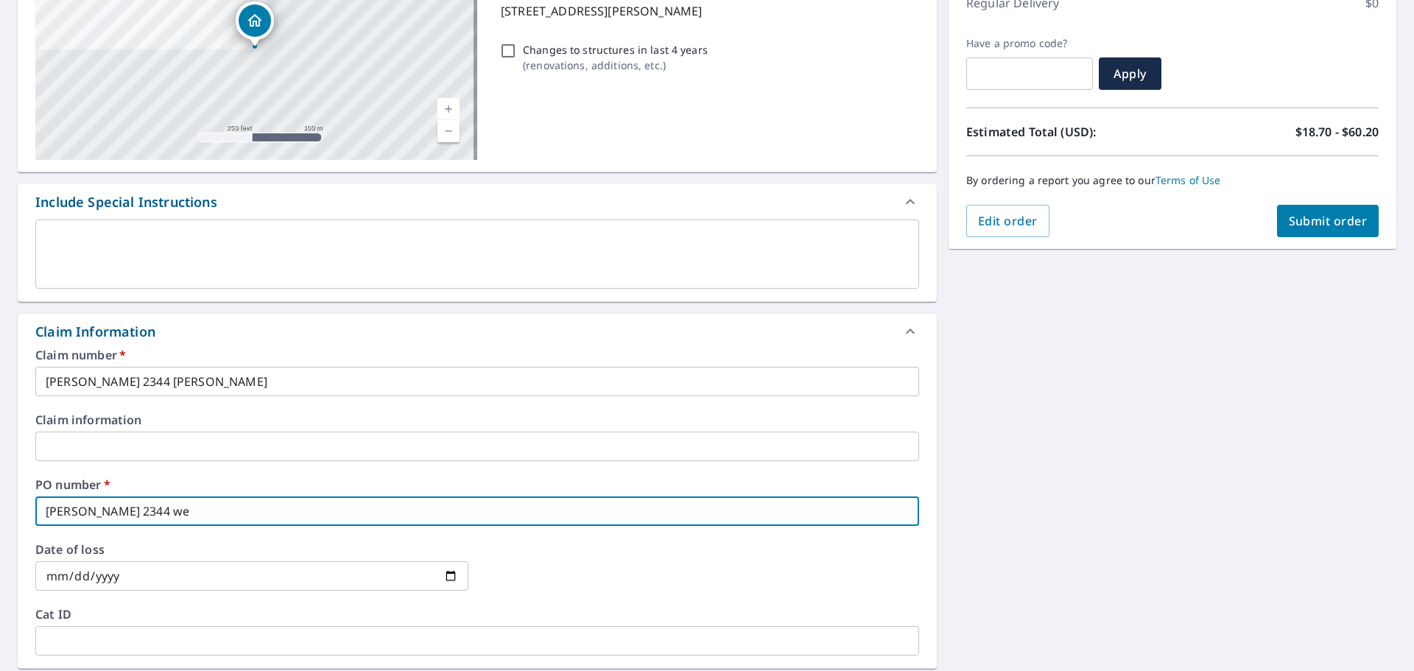
type input "[PERSON_NAME] 2344 w"
checkbox input "true"
type input "[PERSON_NAME] 2344"
checkbox input "true"
type input "[PERSON_NAME] 2344 W"
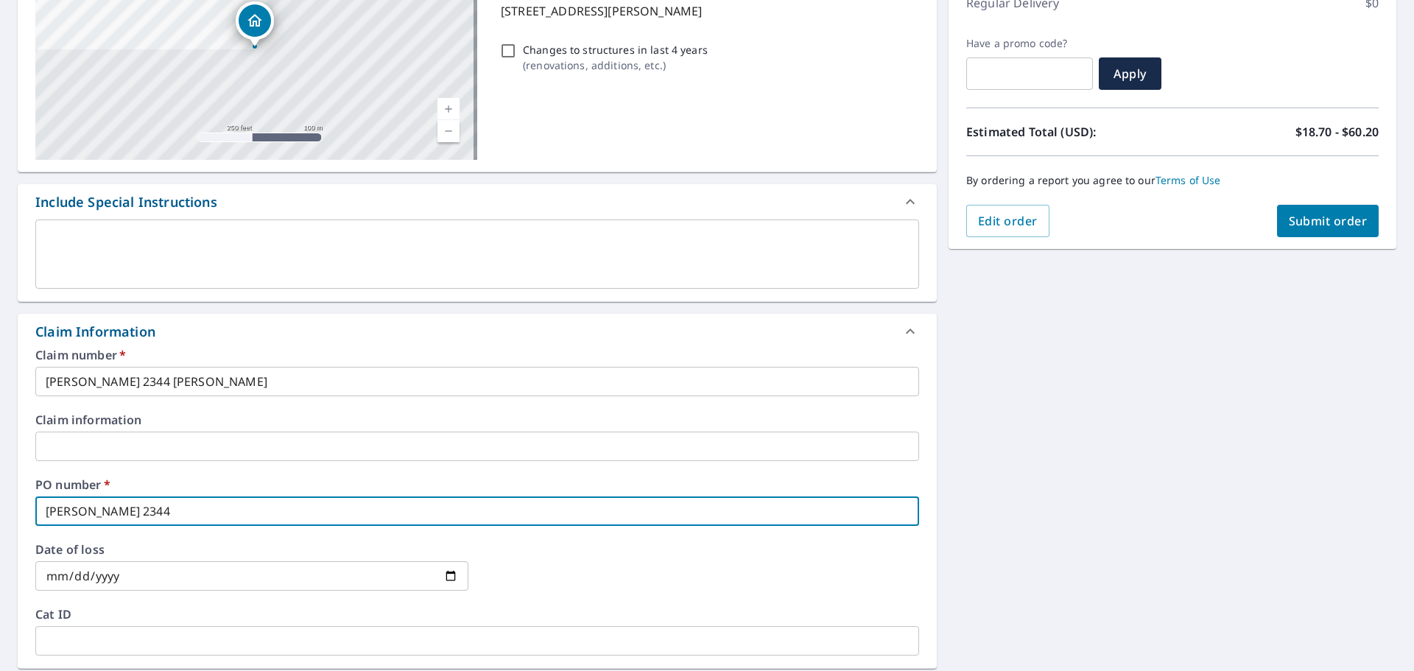
checkbox input "true"
type input "[PERSON_NAME] 2344 We"
checkbox input "true"
type input "[PERSON_NAME] 2344 Wet"
checkbox input "true"
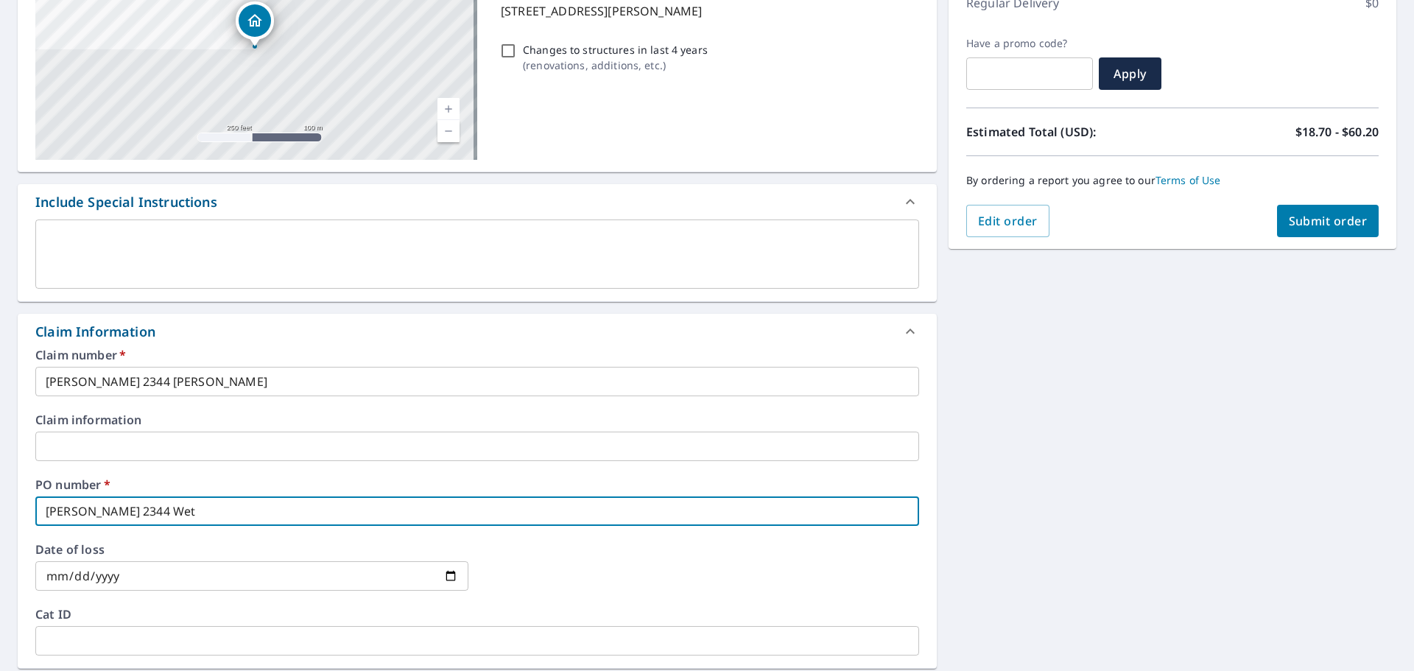
type input "[PERSON_NAME] 2344 Weth"
checkbox input "true"
type input "[PERSON_NAME] 2344 Wethe"
checkbox input "true"
type input "[PERSON_NAME] 2344 Wether"
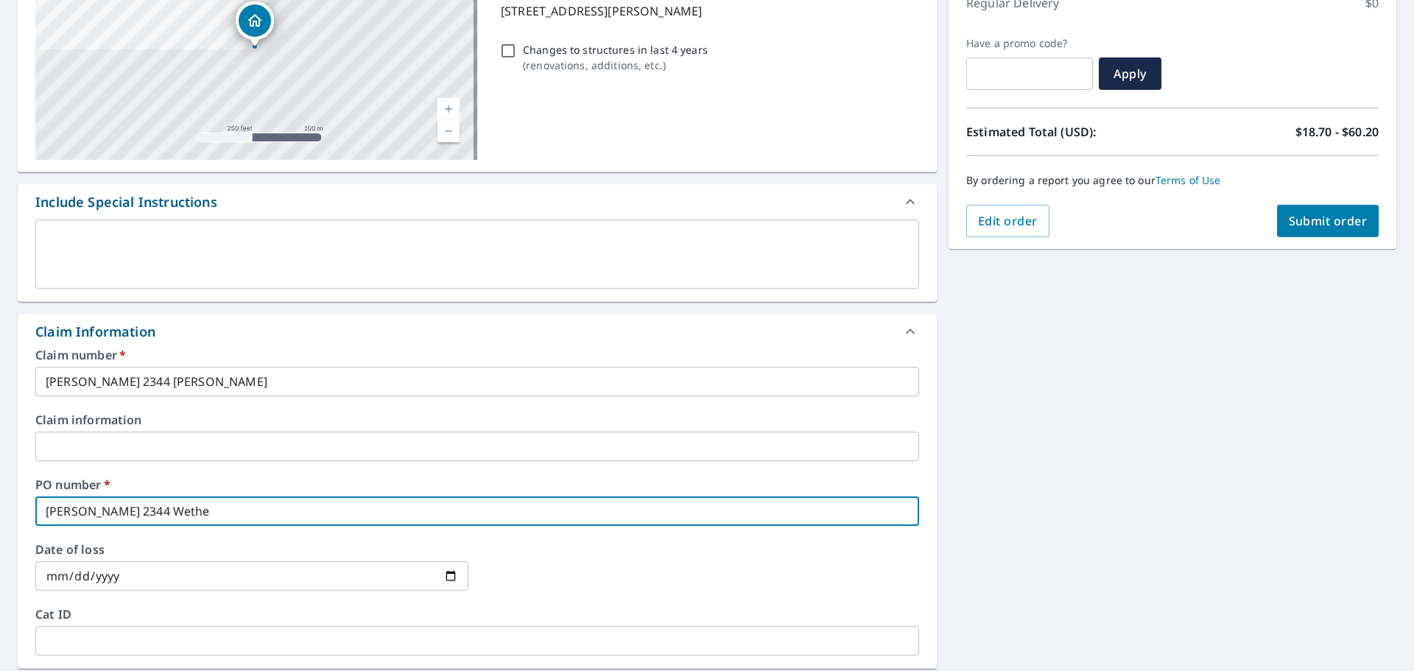
checkbox input "true"
type input "[PERSON_NAME] 2344 Wetheri"
checkbox input "true"
type input "[PERSON_NAME] 2344 Wetherin"
checkbox input "true"
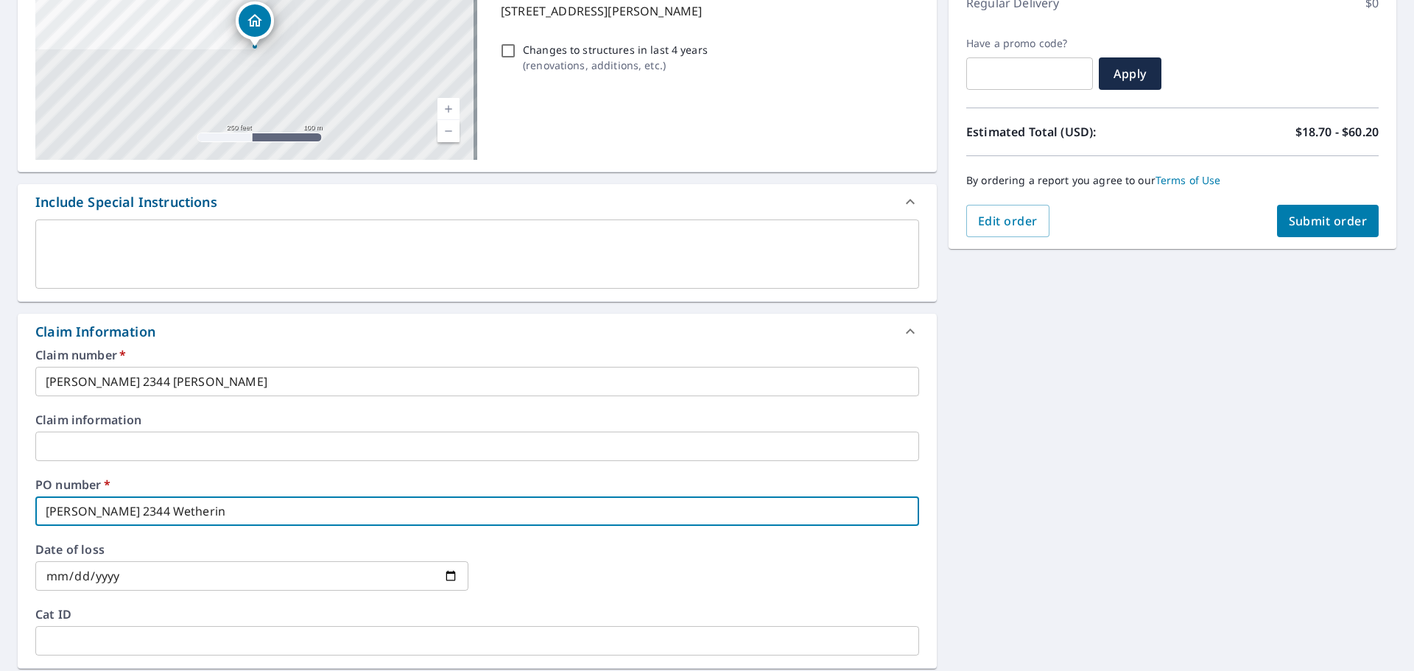
type input "[PERSON_NAME] 2344 Wethering"
checkbox input "true"
type input "[PERSON_NAME] 2344 Wetheringt"
checkbox input "true"
type input "[PERSON_NAME] 2344 Wetheringto"
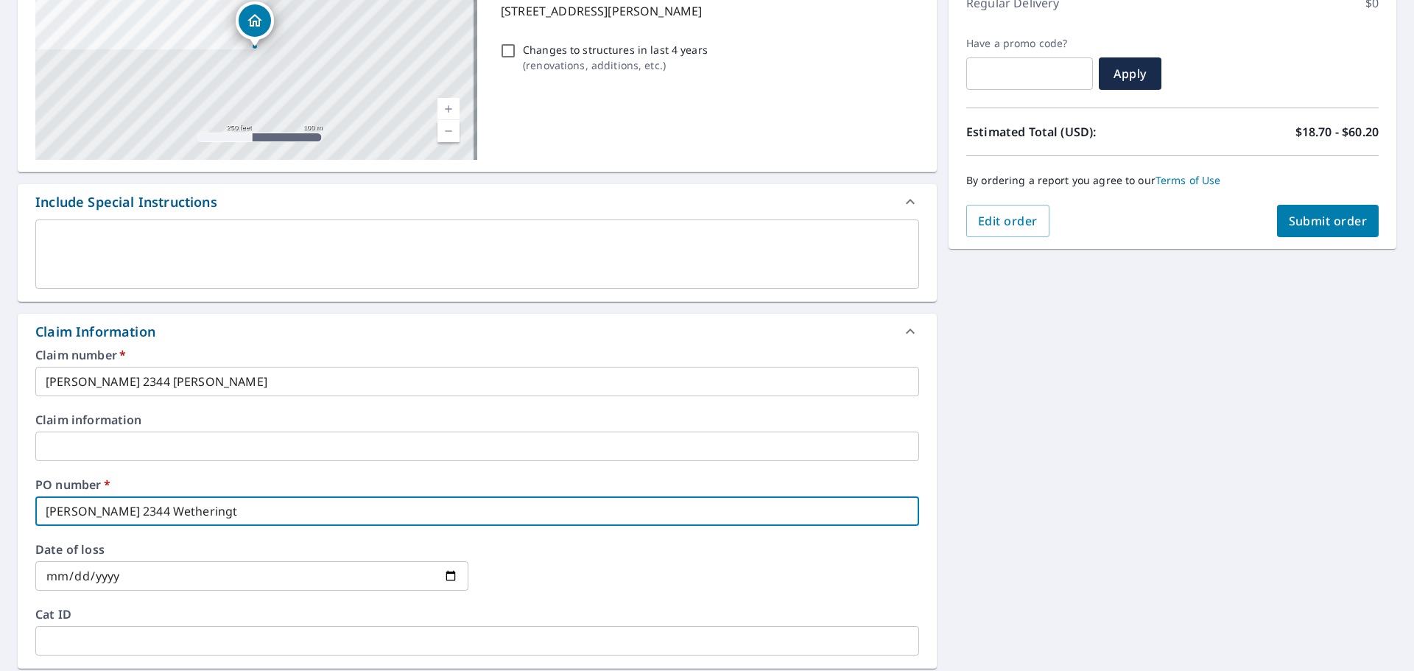
checkbox input "true"
type input "[PERSON_NAME] 2344 [PERSON_NAME]"
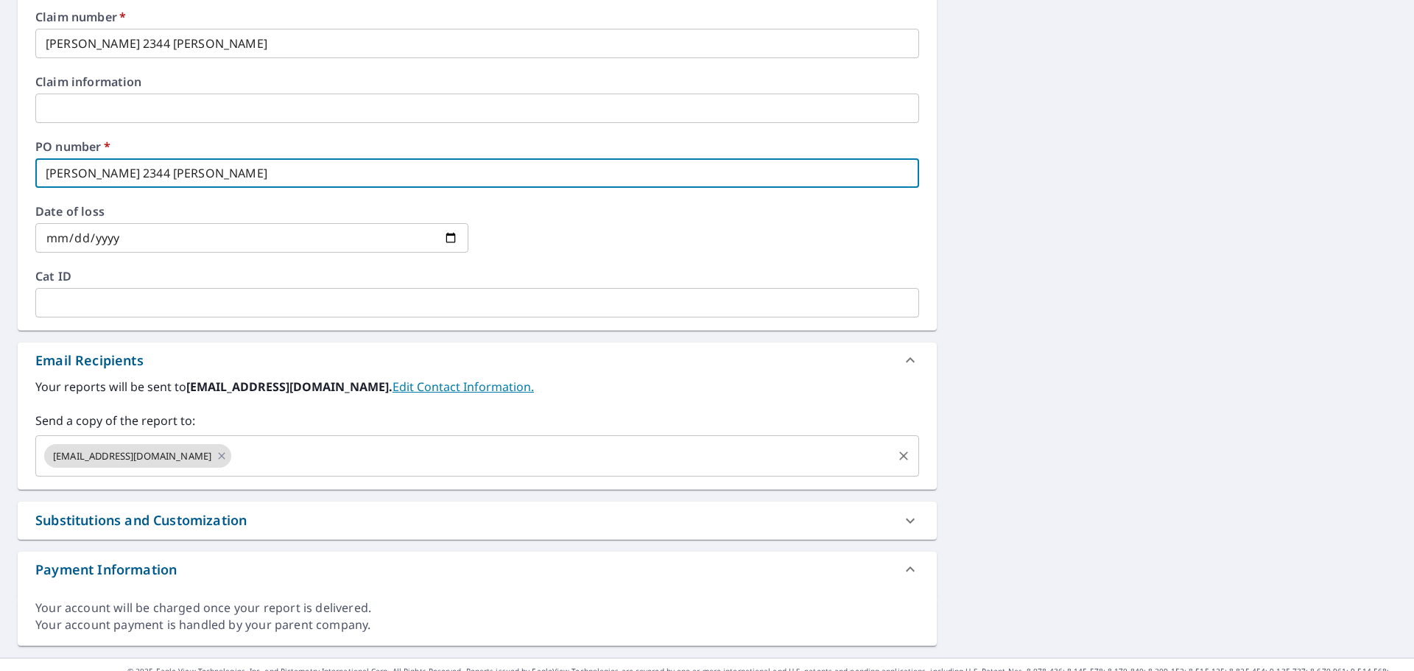
scroll to position [583, 0]
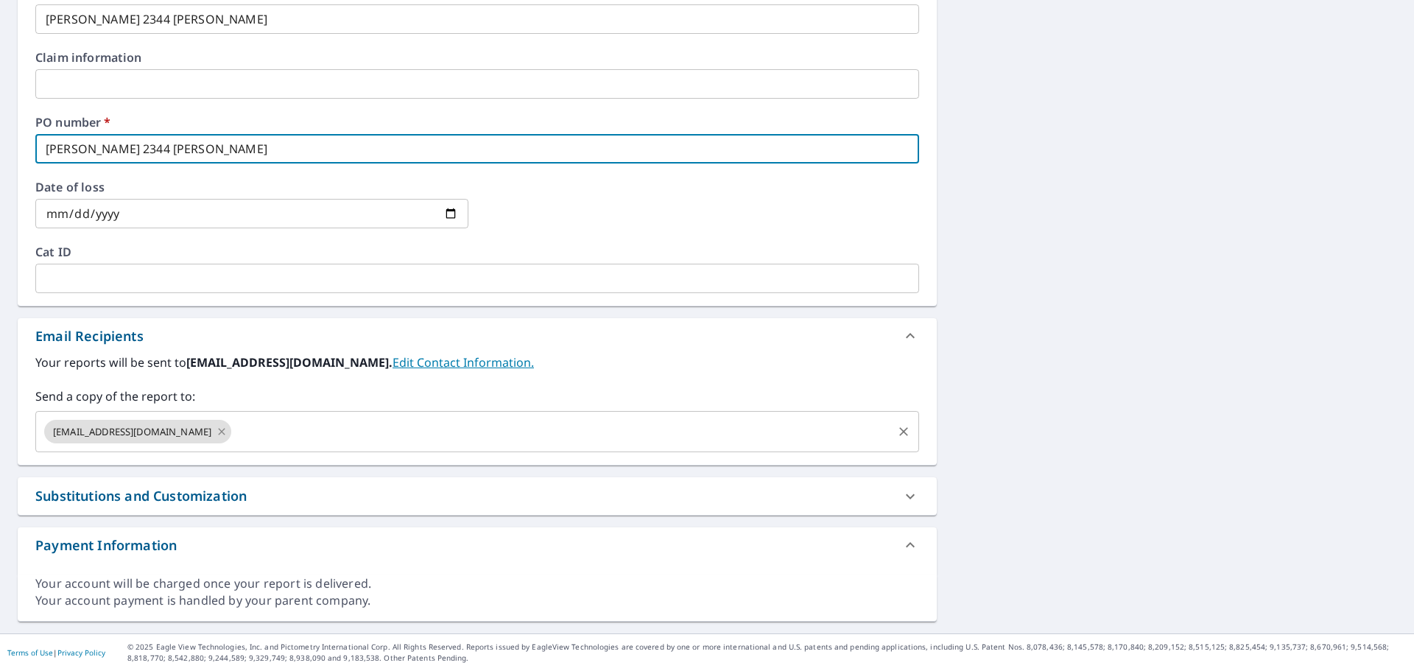
click at [219, 432] on icon at bounding box center [222, 431] width 7 height 7
checkbox input "true"
type input "[PERSON_NAME] 2344 [PERSON_NAME]"
click at [211, 426] on input "text" at bounding box center [466, 432] width 848 height 28
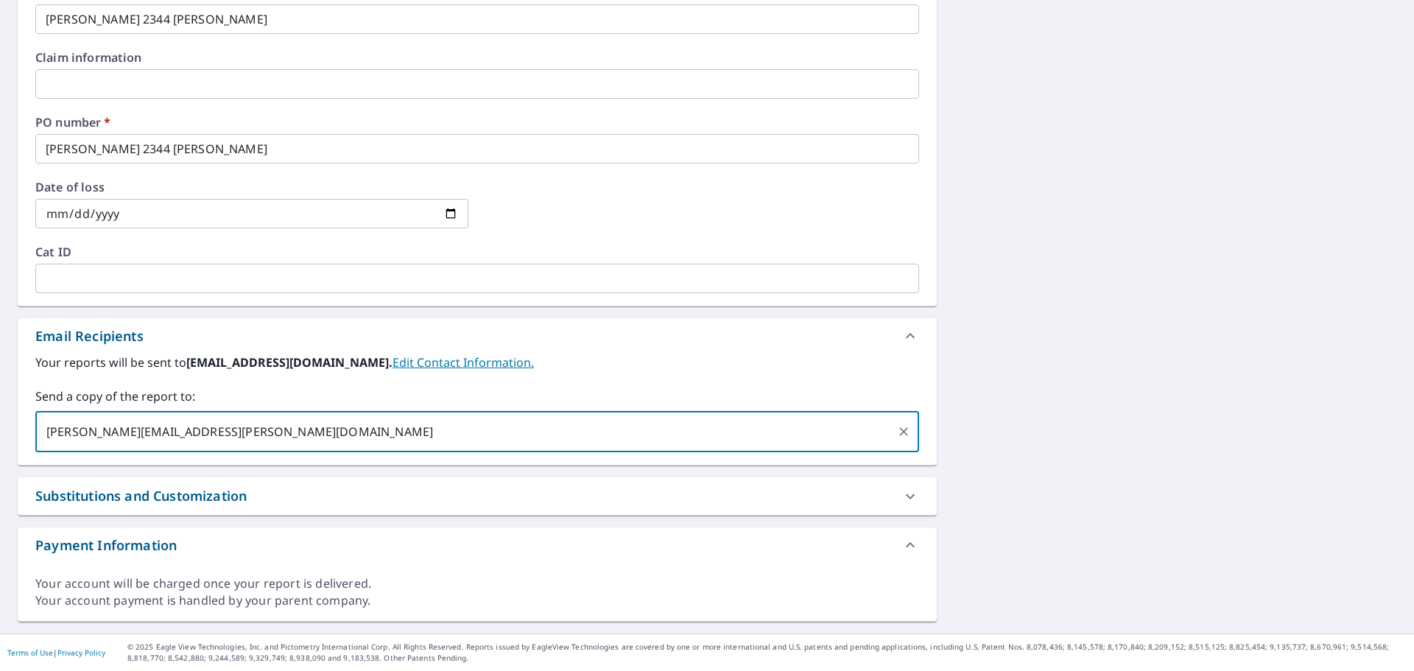
type input "[PERSON_NAME][EMAIL_ADDRESS][PERSON_NAME][DOMAIN_NAME]"
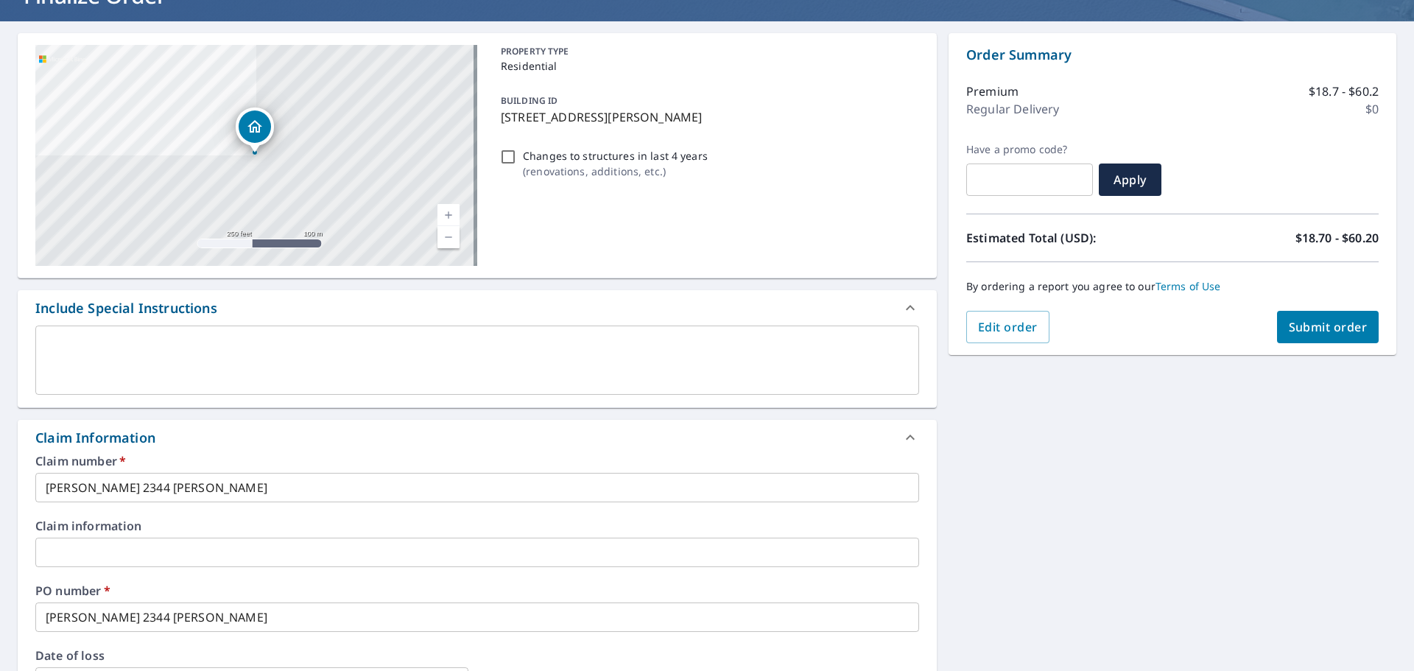
scroll to position [68, 0]
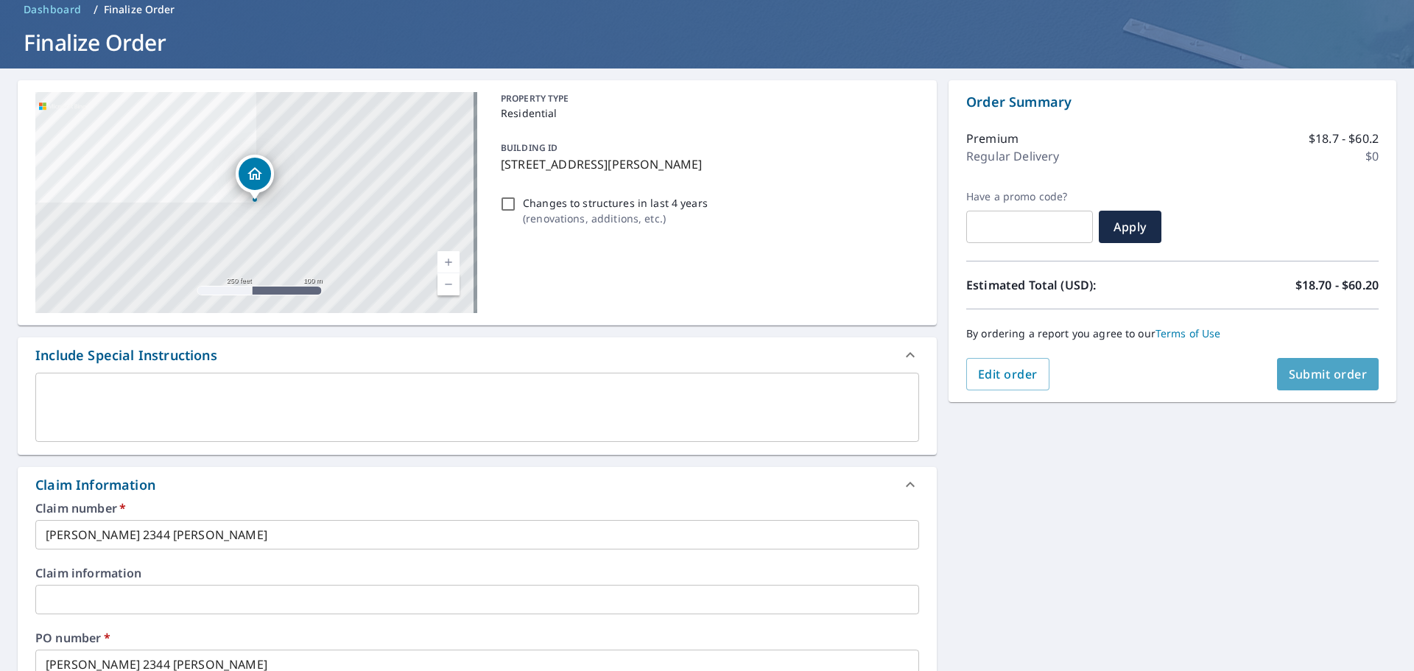
click at [1348, 385] on button "Submit order" at bounding box center [1328, 374] width 102 height 32
checkbox input "true"
